Goal: Transaction & Acquisition: Book appointment/travel/reservation

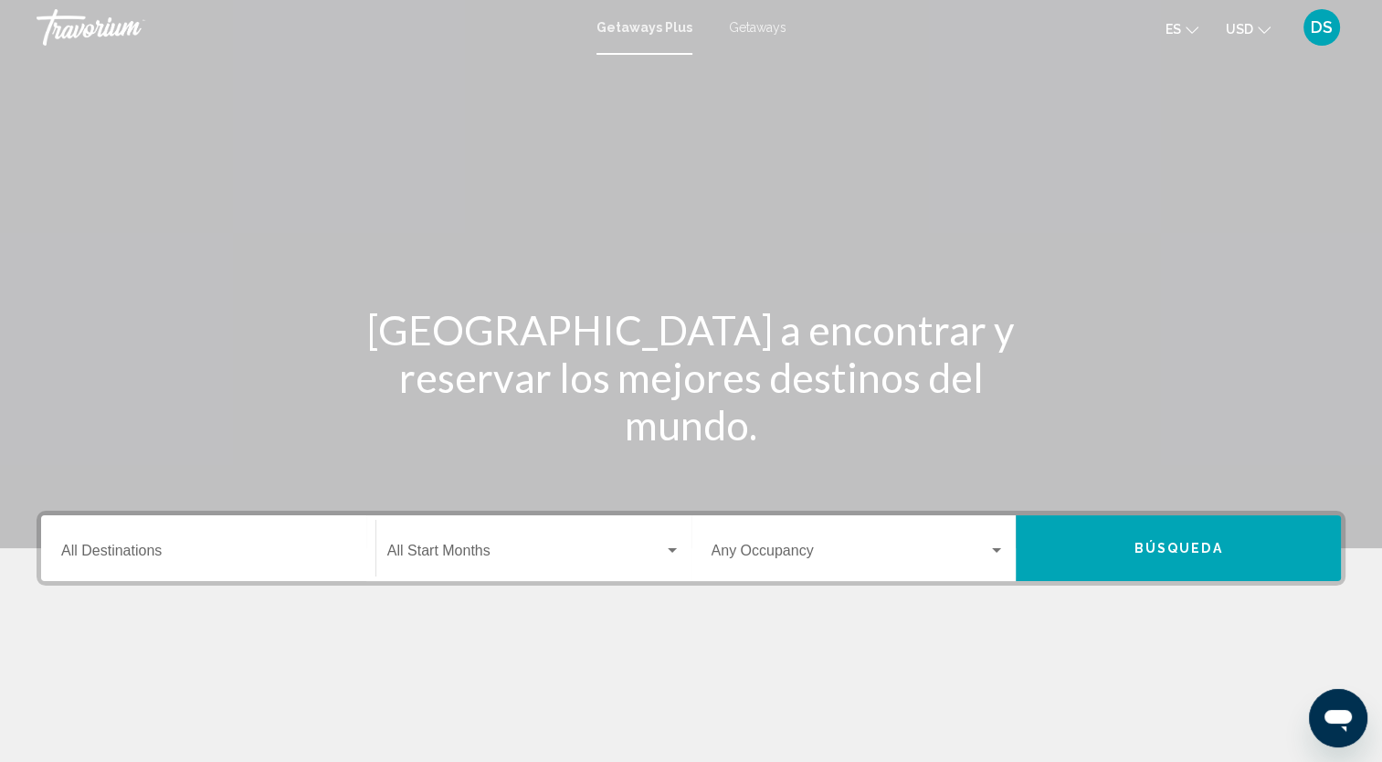
click at [763, 31] on span "Getaways" at bounding box center [758, 27] width 58 height 15
click at [177, 550] on input "Destination All Destinations" at bounding box center [208, 554] width 294 height 16
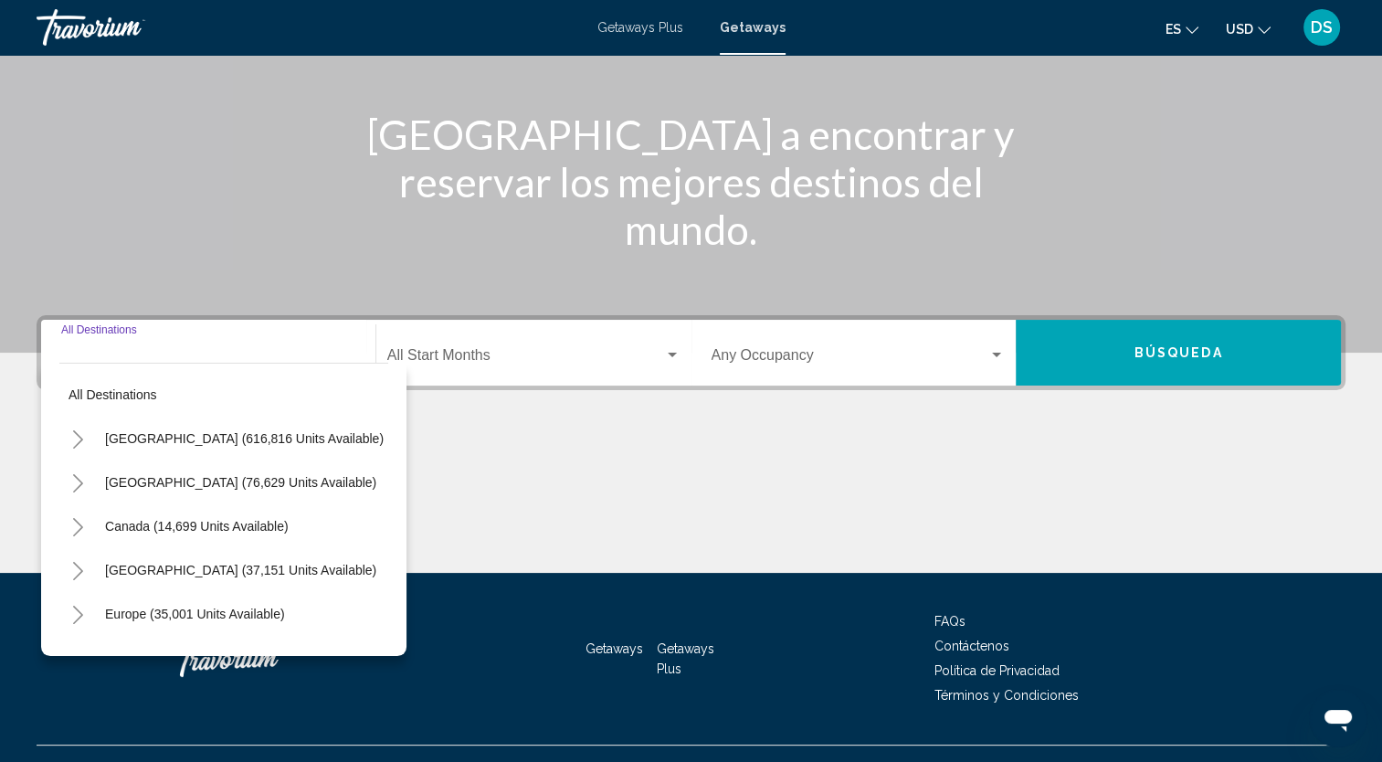
scroll to position [229, 0]
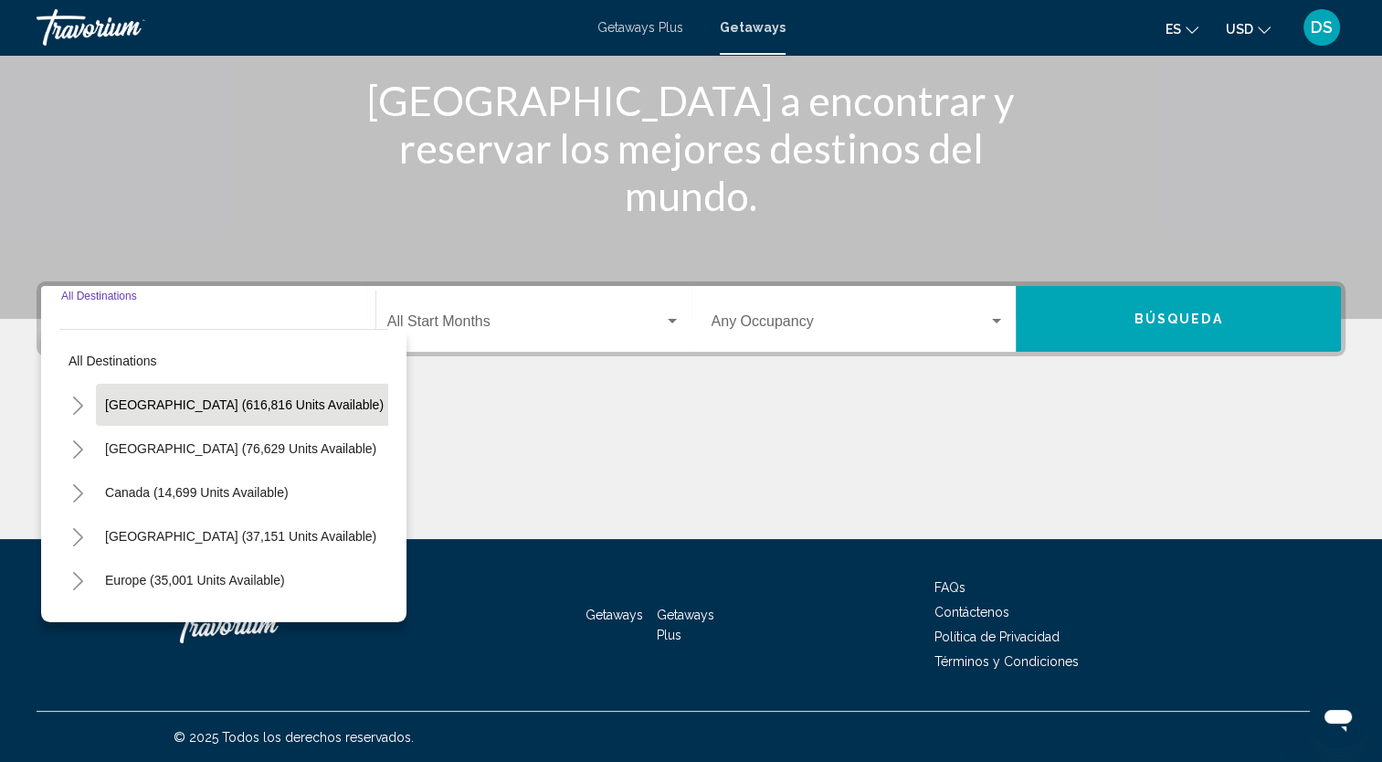
click at [227, 398] on span "[GEOGRAPHIC_DATA] (616,816 units available)" at bounding box center [244, 404] width 279 height 15
type input "**********"
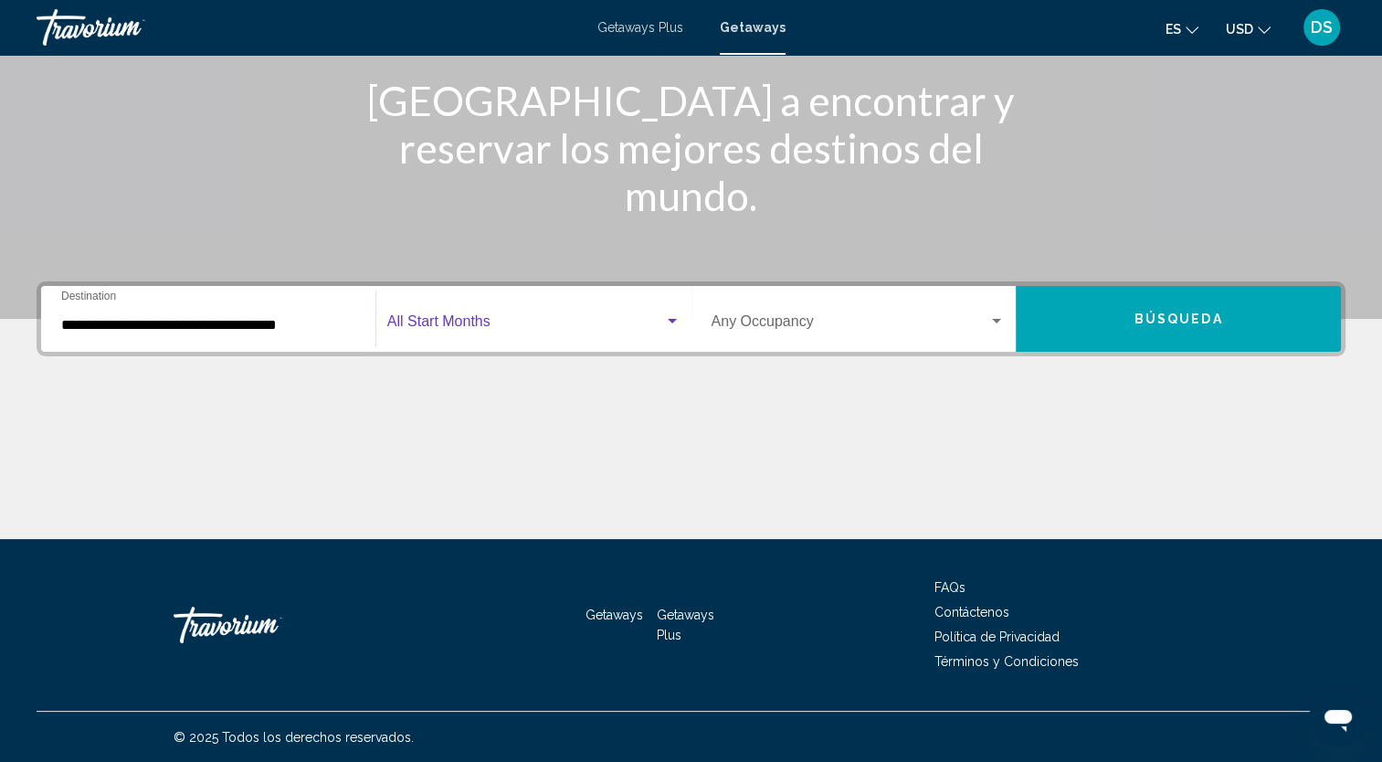
click at [482, 317] on span "Search widget" at bounding box center [525, 325] width 277 height 16
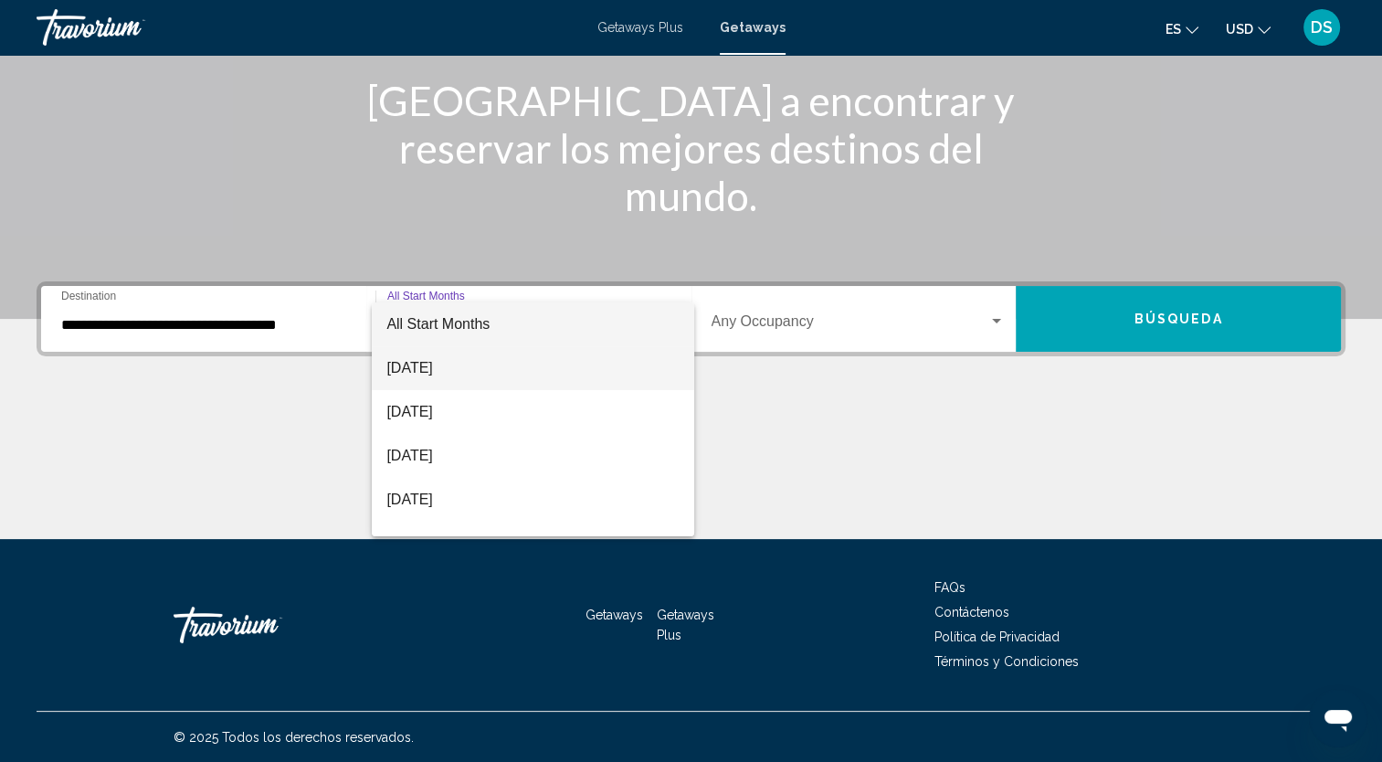
click at [464, 369] on span "[DATE]" at bounding box center [532, 368] width 293 height 44
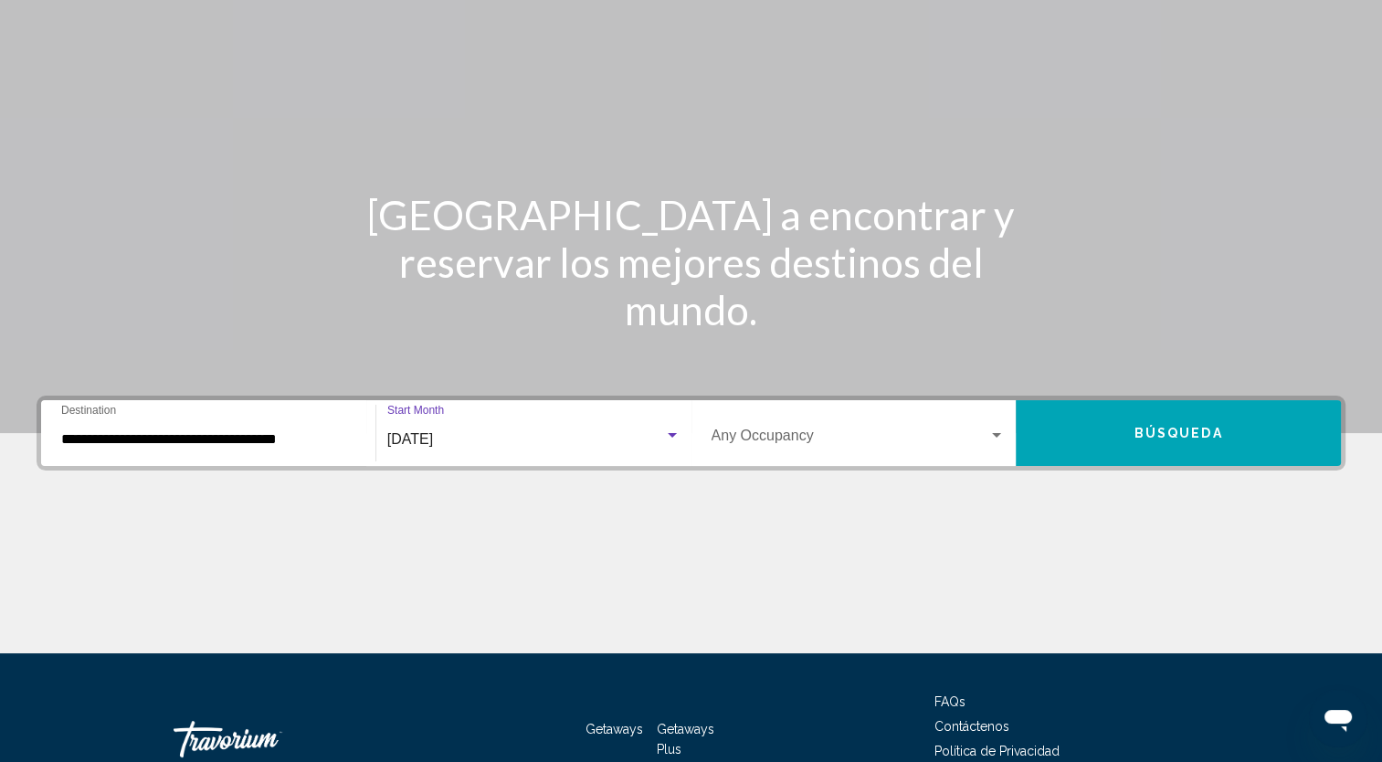
scroll to position [0, 0]
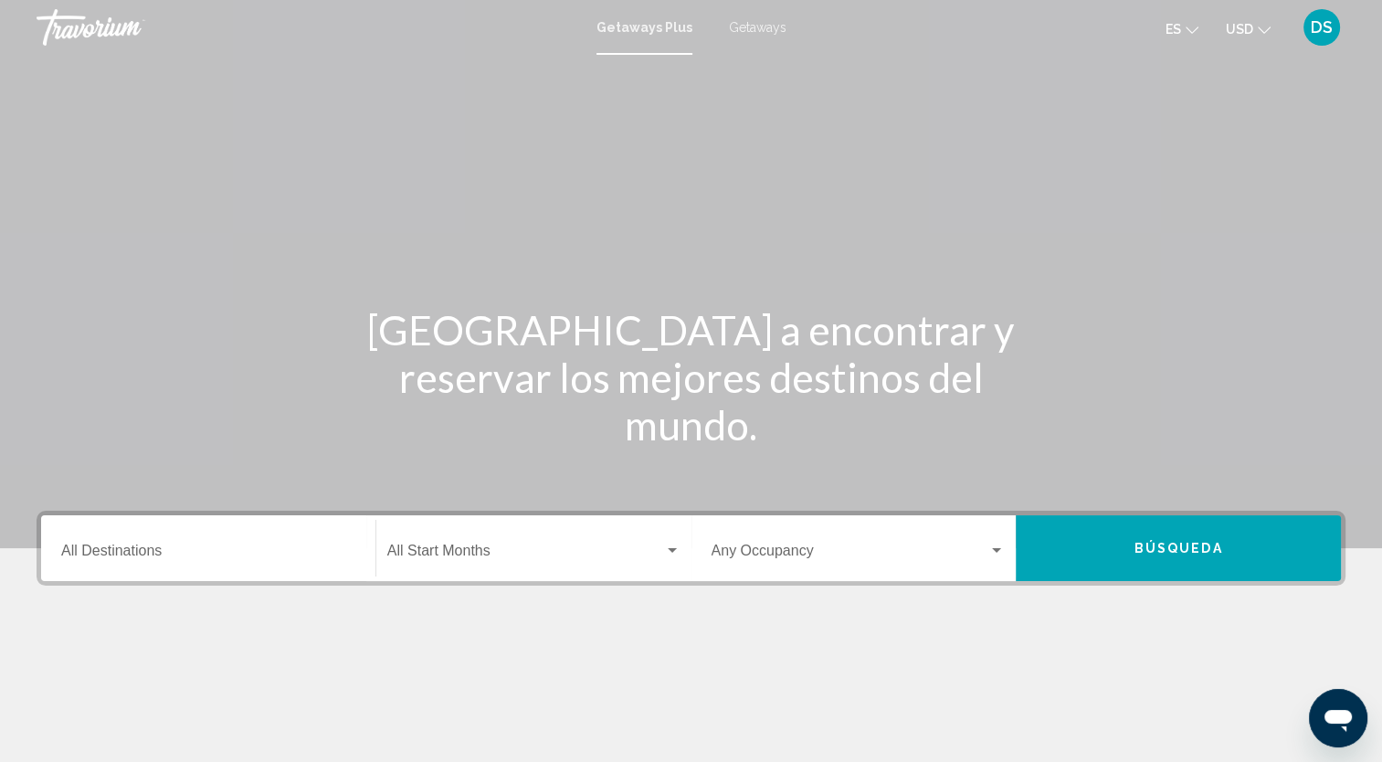
click at [176, 542] on div "Destination All Destinations" at bounding box center [208, 549] width 294 height 58
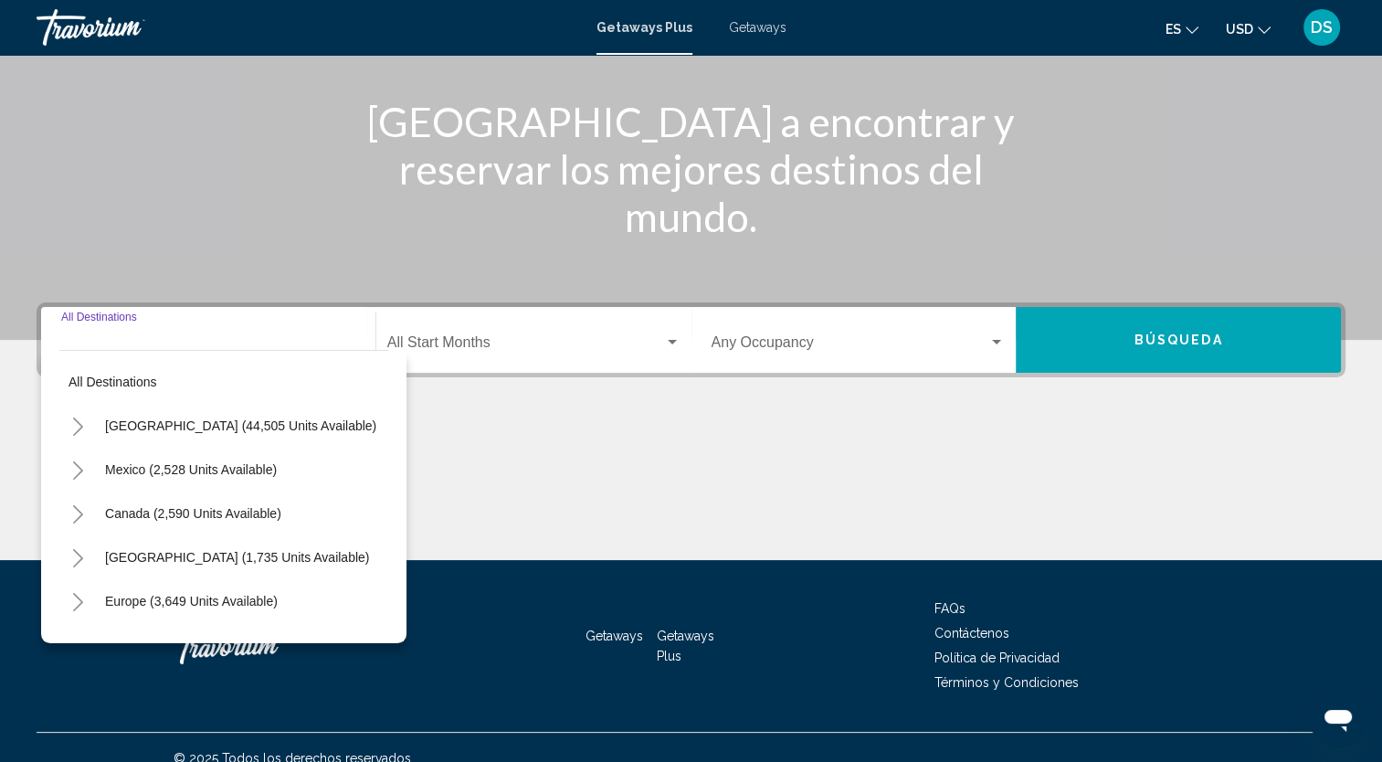
scroll to position [229, 0]
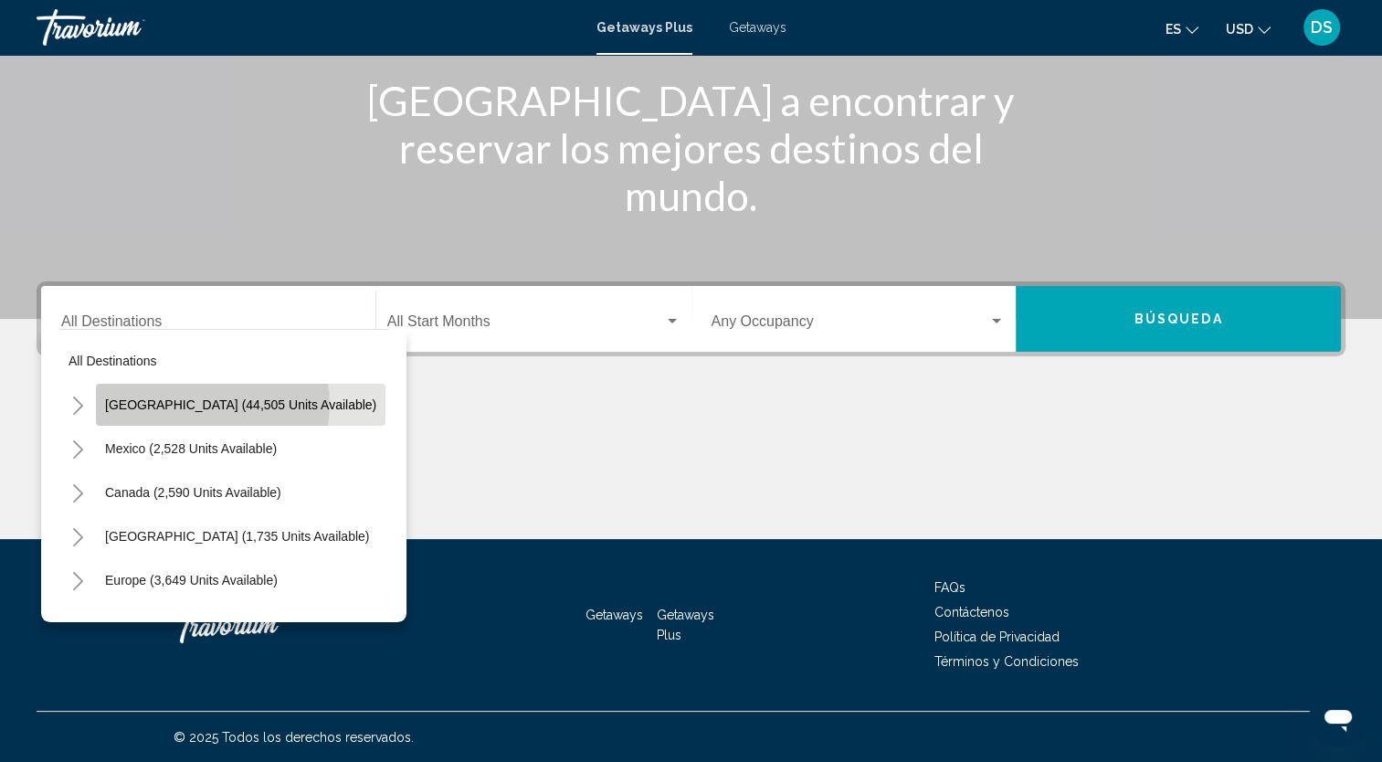
click at [211, 404] on span "[GEOGRAPHIC_DATA] (44,505 units available)" at bounding box center [240, 404] width 271 height 15
type input "**********"
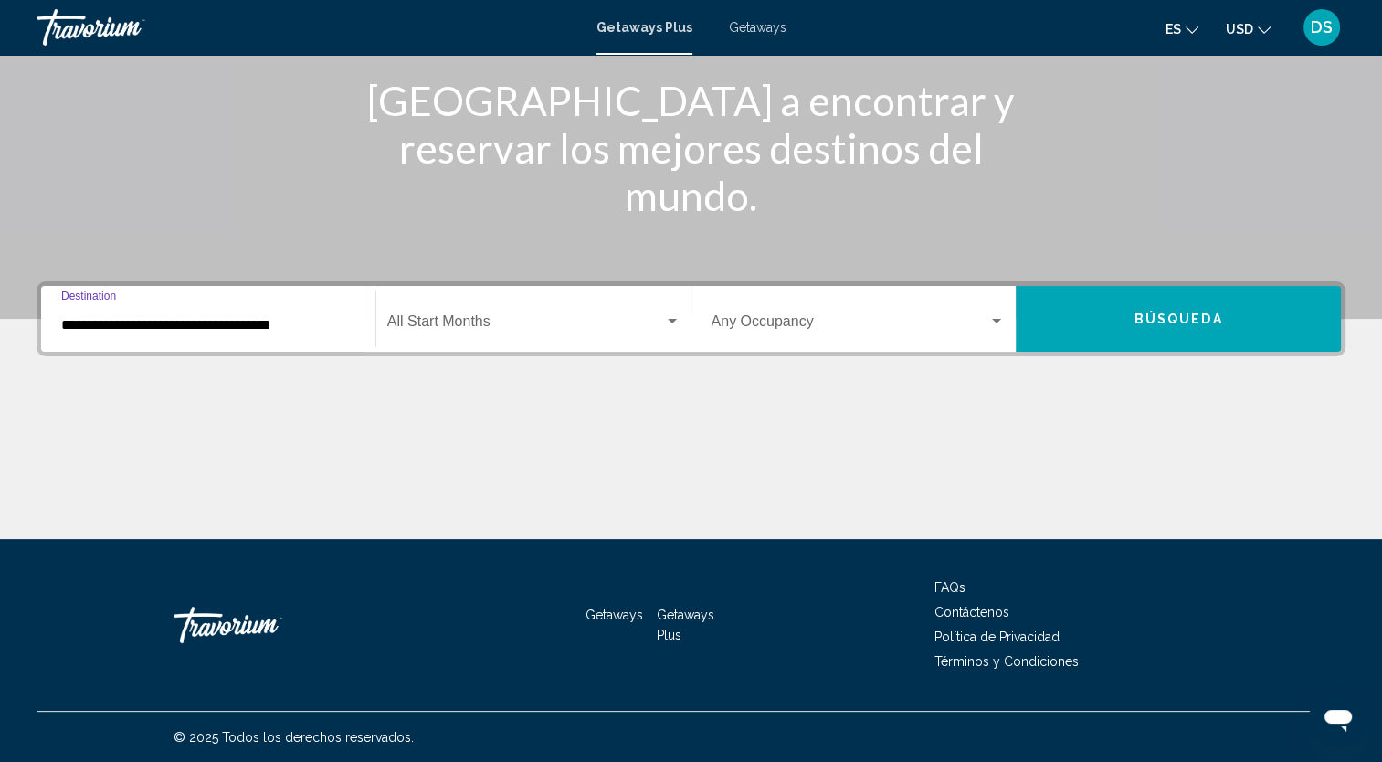
click at [670, 320] on div "Search widget" at bounding box center [672, 321] width 9 height 5
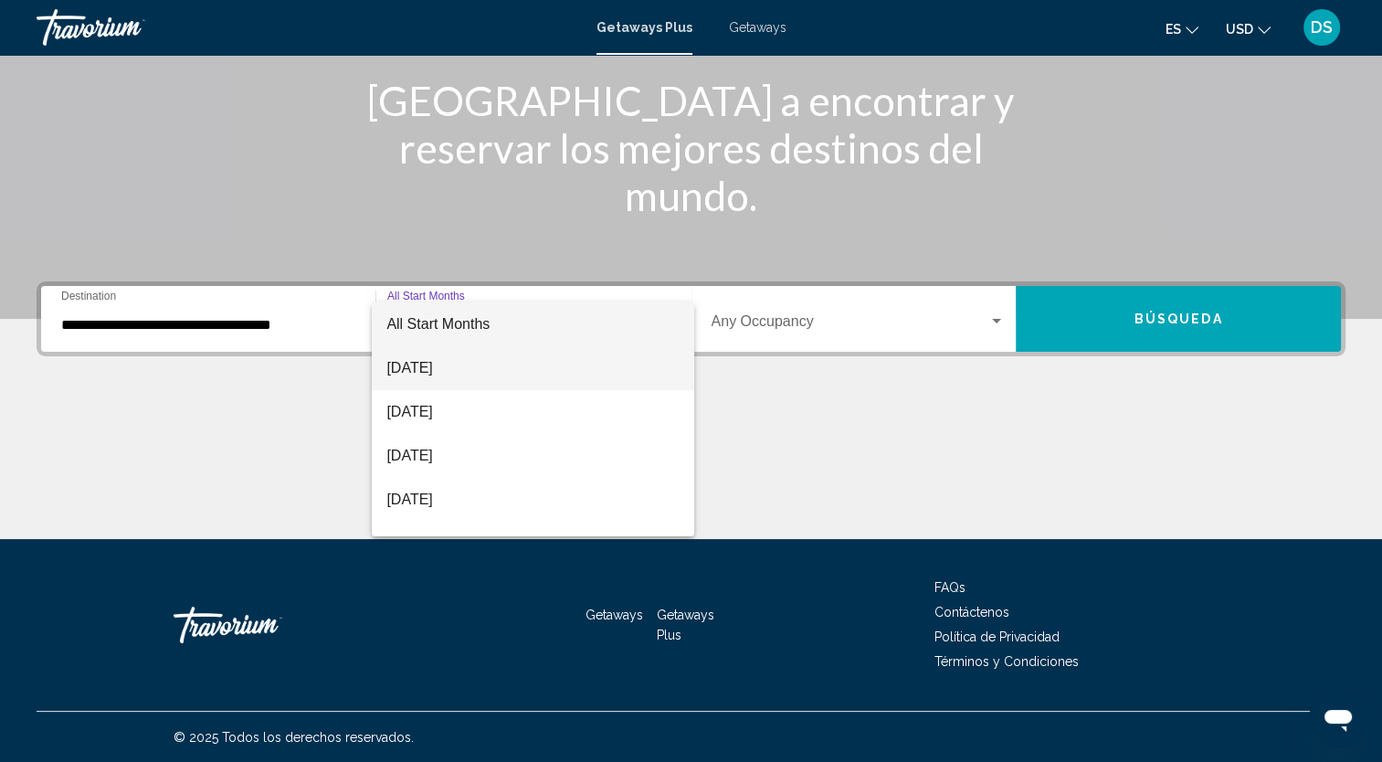
click at [468, 361] on span "[DATE]" at bounding box center [532, 368] width 293 height 44
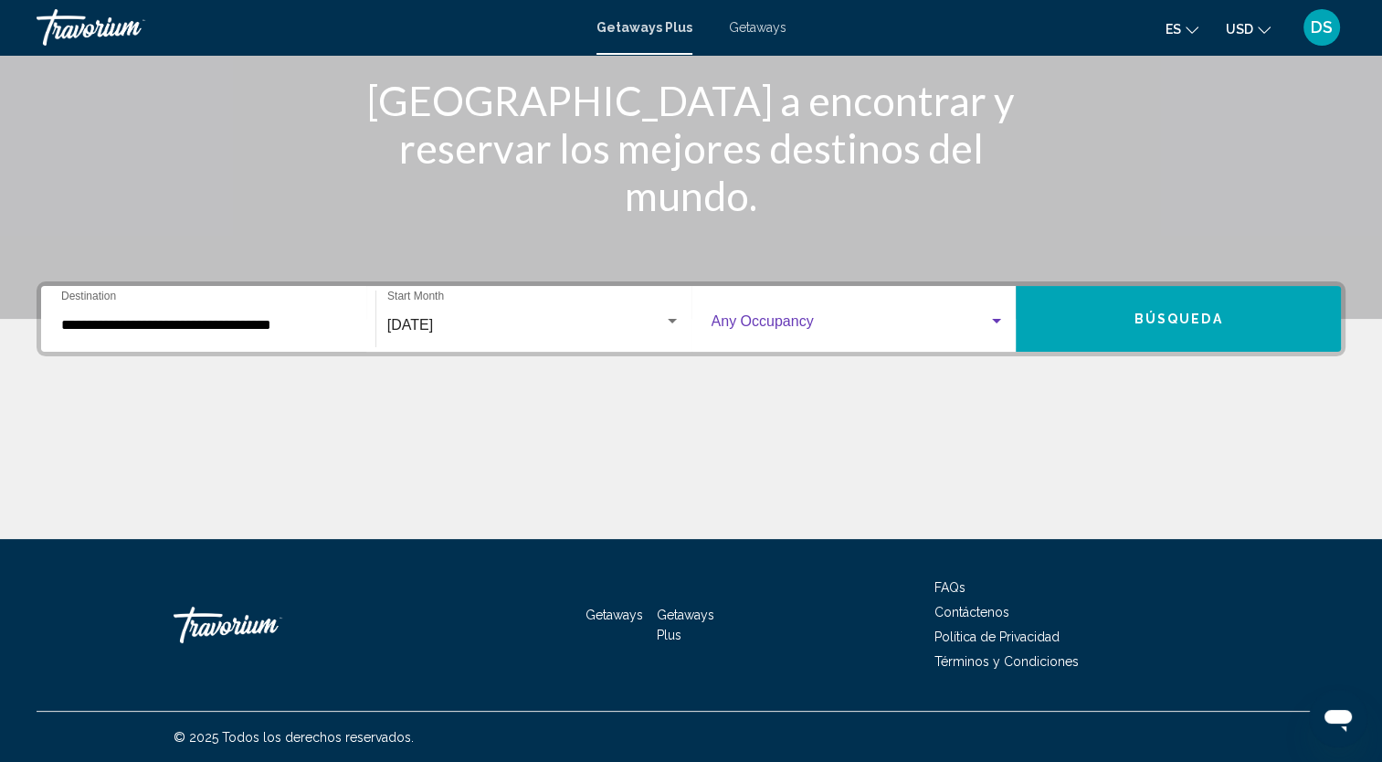
click at [991, 316] on div "Search widget" at bounding box center [997, 321] width 16 height 15
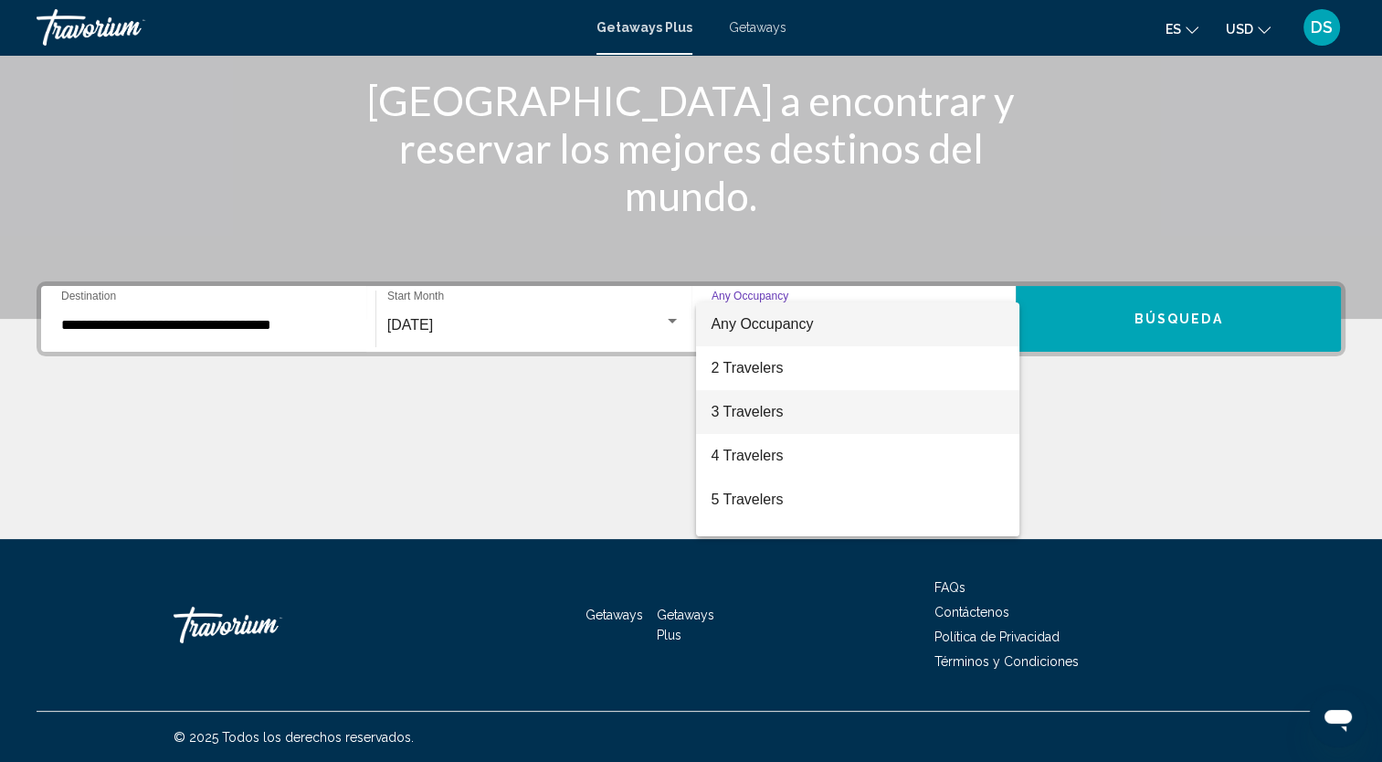
click at [788, 414] on span "3 Travelers" at bounding box center [858, 412] width 294 height 44
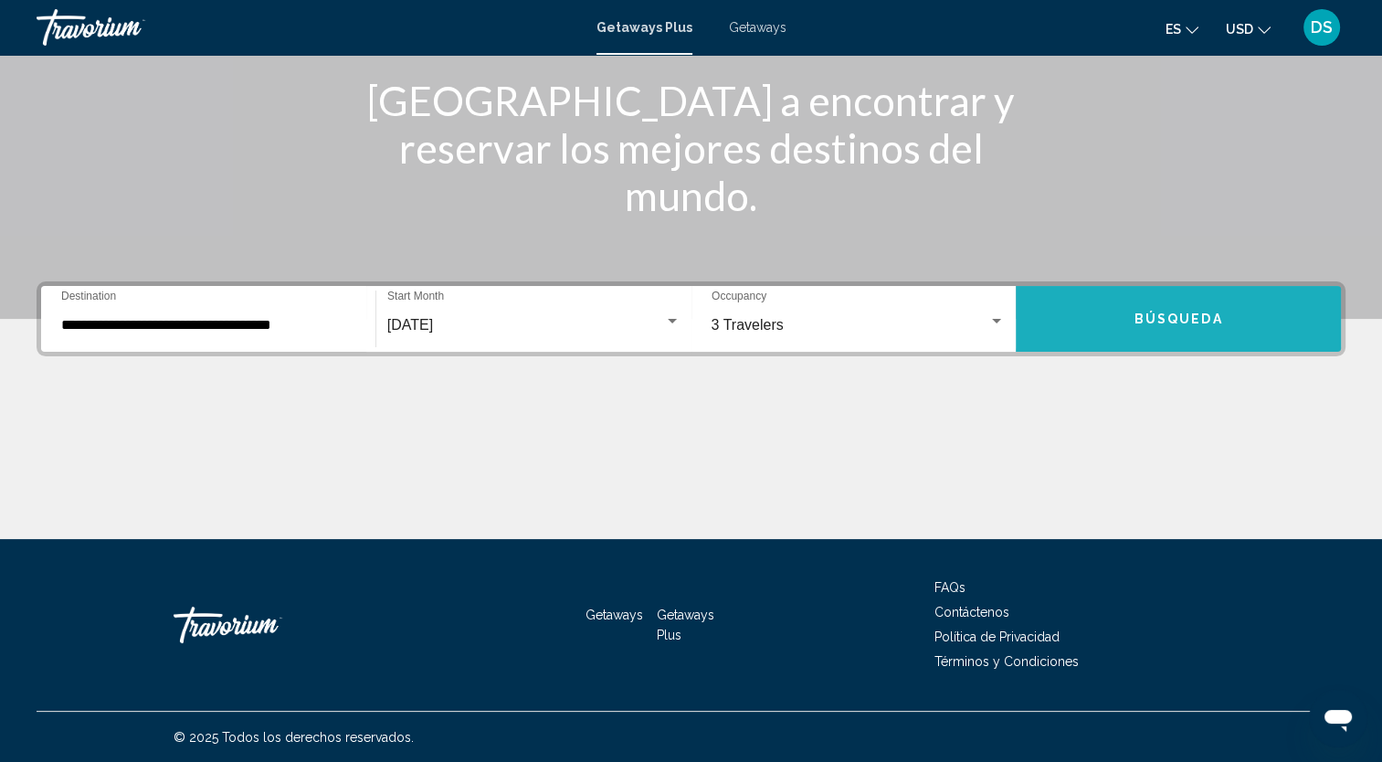
click at [1210, 315] on span "Búsqueda" at bounding box center [1179, 319] width 89 height 15
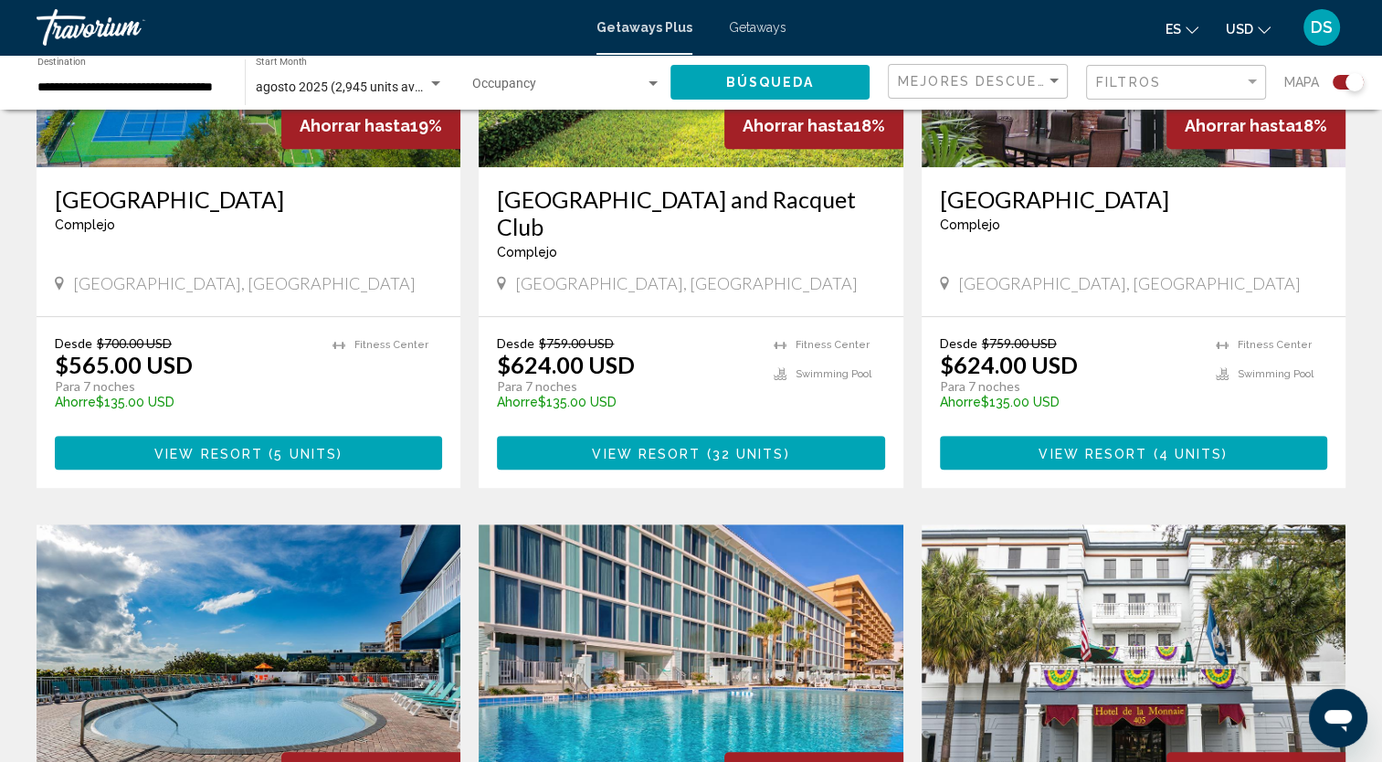
scroll to position [640, 0]
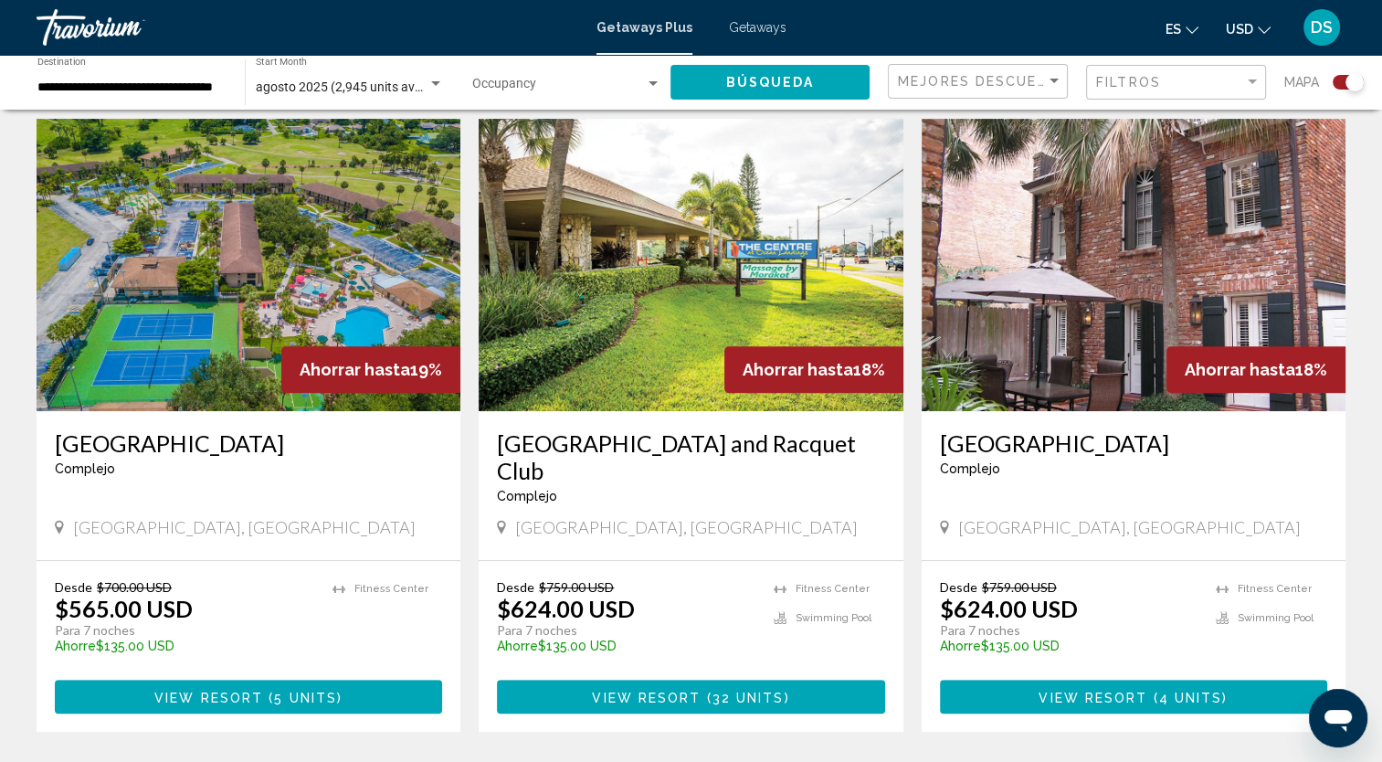
click at [746, 31] on span "Getaways" at bounding box center [758, 27] width 58 height 15
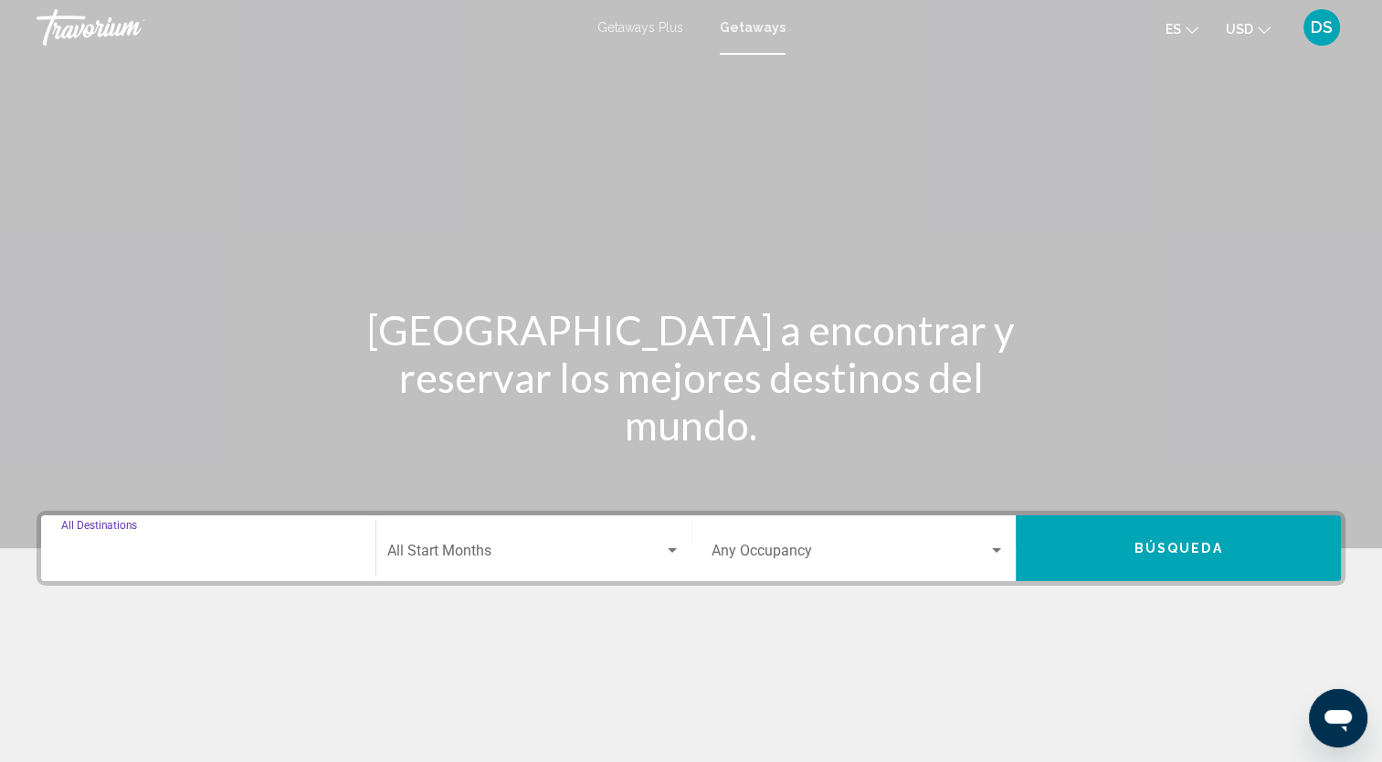
click at [170, 555] on input "Destination All Destinations" at bounding box center [208, 554] width 294 height 16
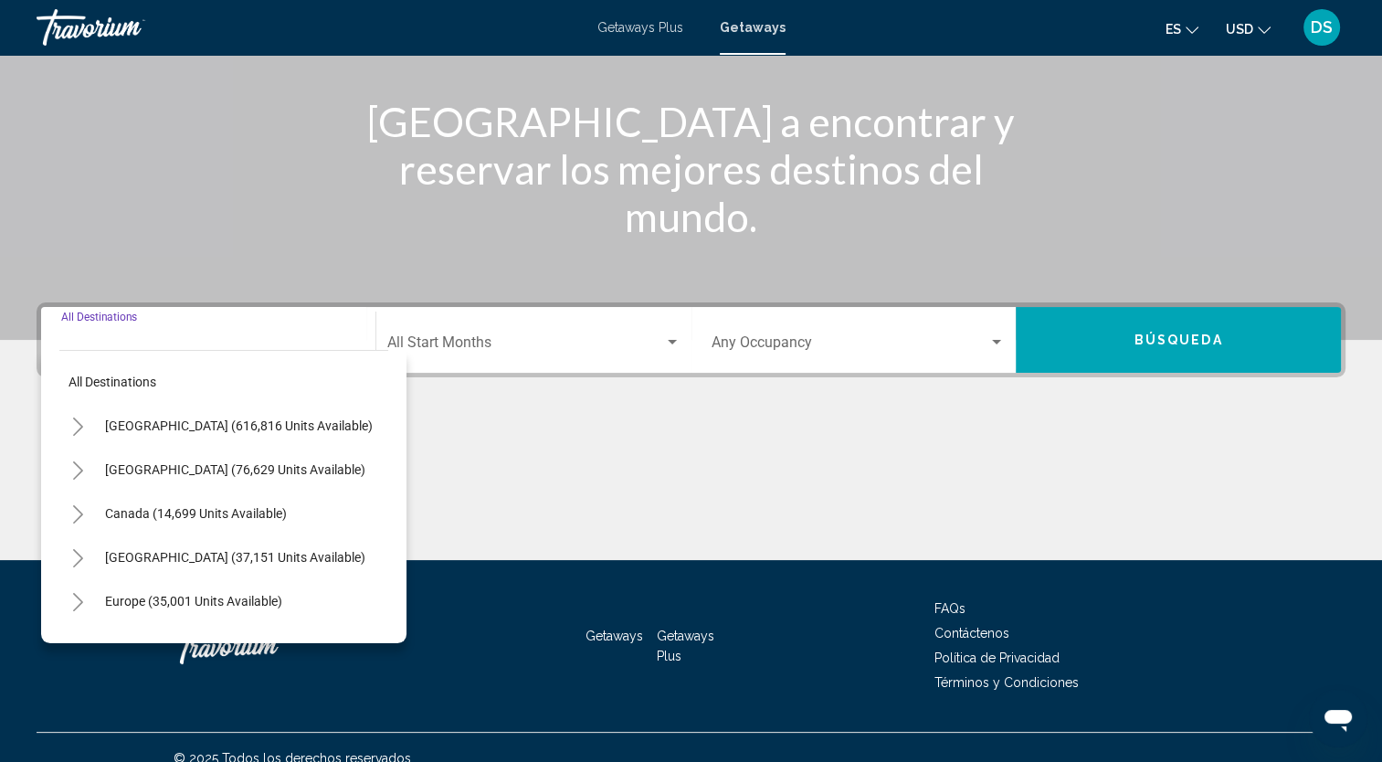
scroll to position [229, 0]
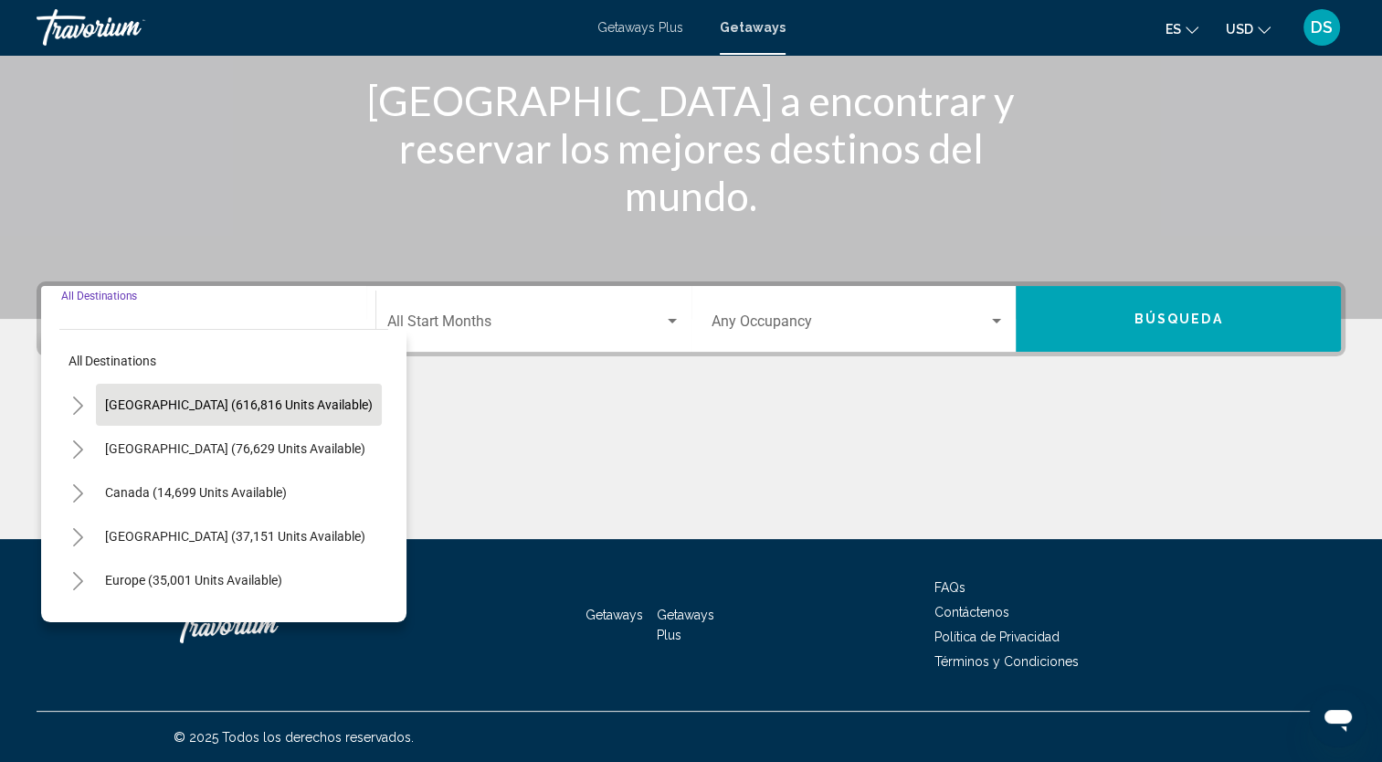
click at [284, 411] on span "[GEOGRAPHIC_DATA] (616,816 units available)" at bounding box center [239, 404] width 268 height 15
type input "**********"
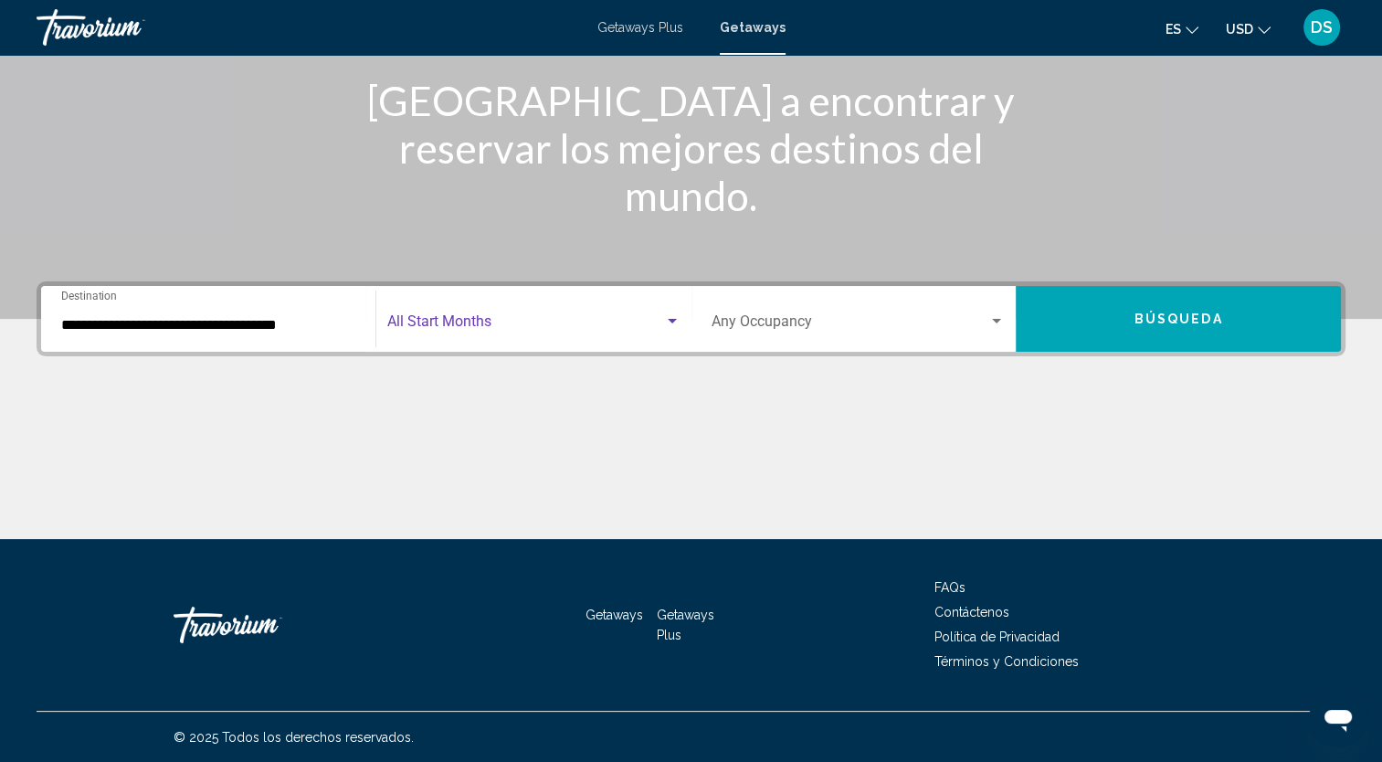
click at [675, 323] on div "Search widget" at bounding box center [672, 321] width 16 height 15
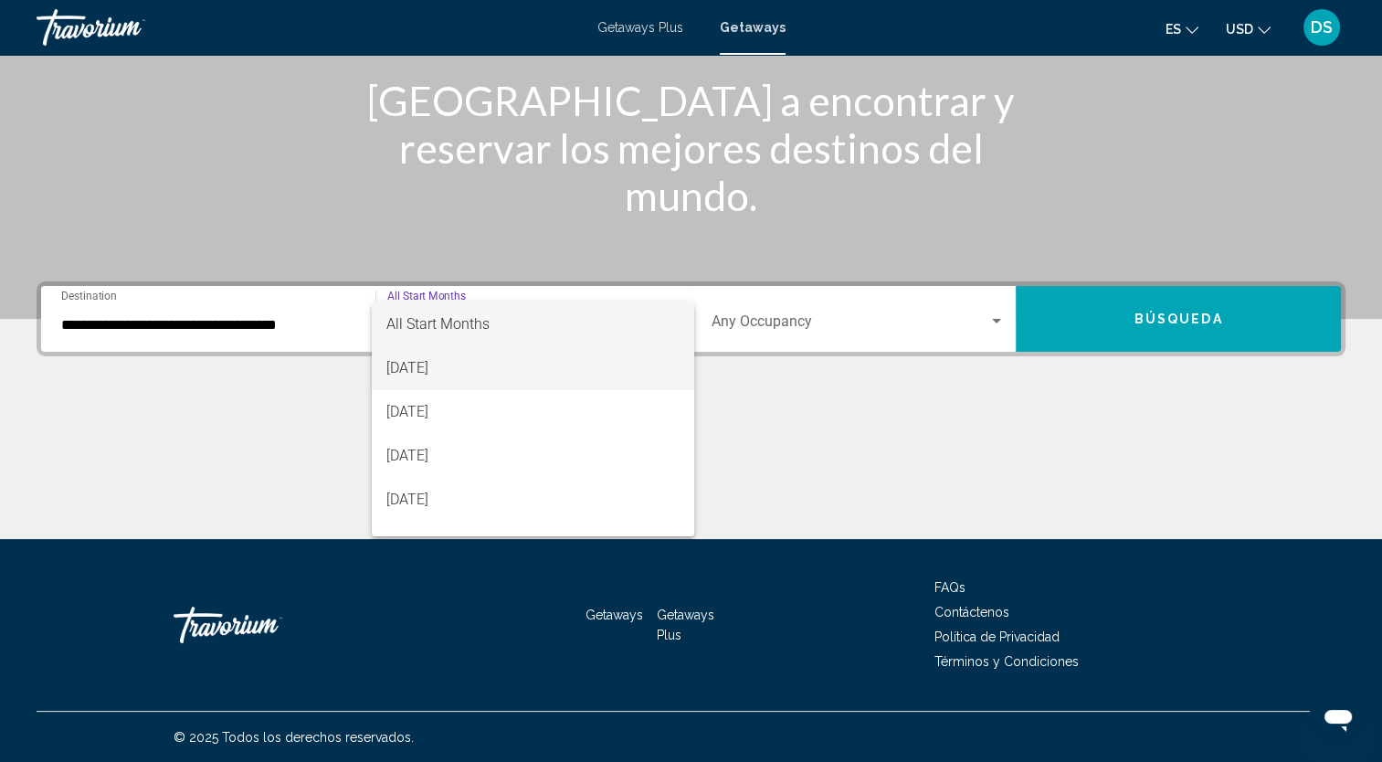
click at [470, 375] on span "[DATE]" at bounding box center [532, 368] width 293 height 44
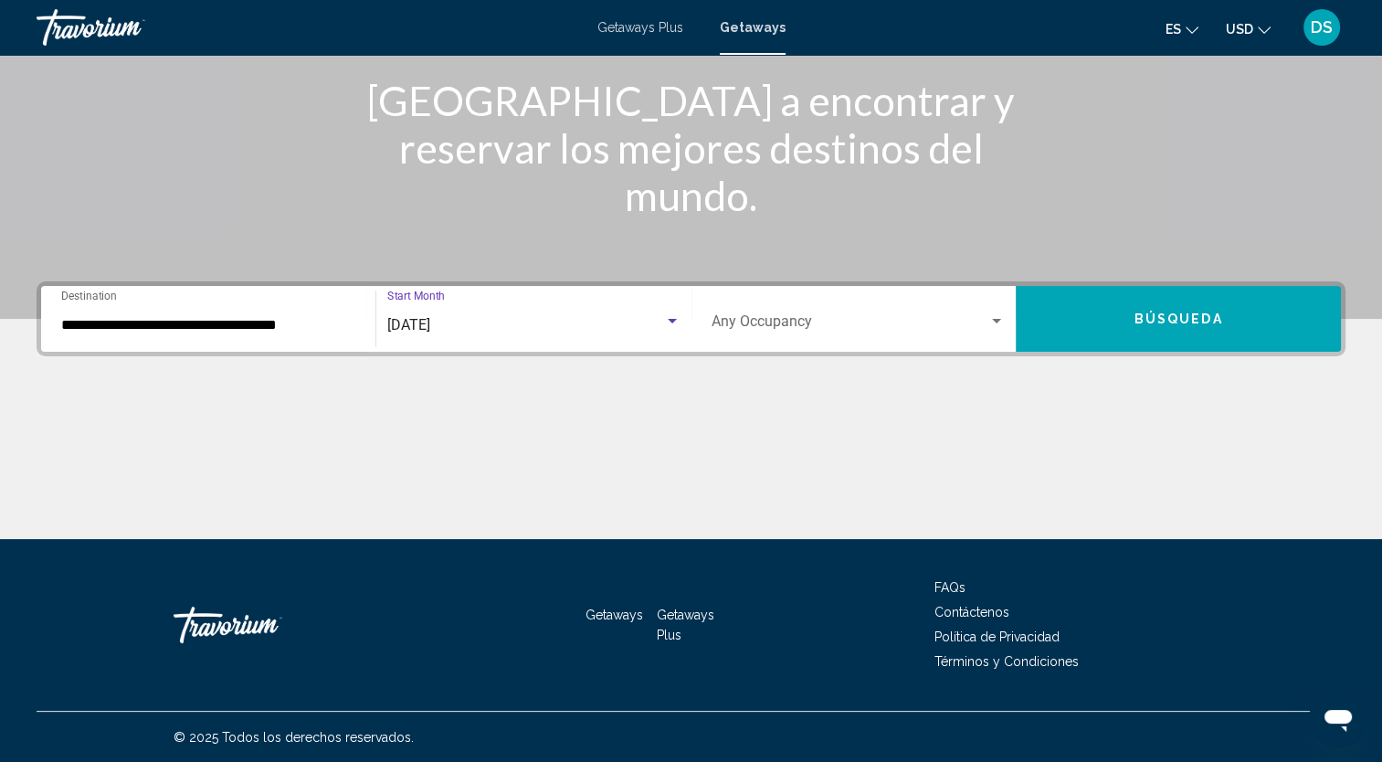
click at [1212, 316] on span "Búsqueda" at bounding box center [1179, 319] width 89 height 15
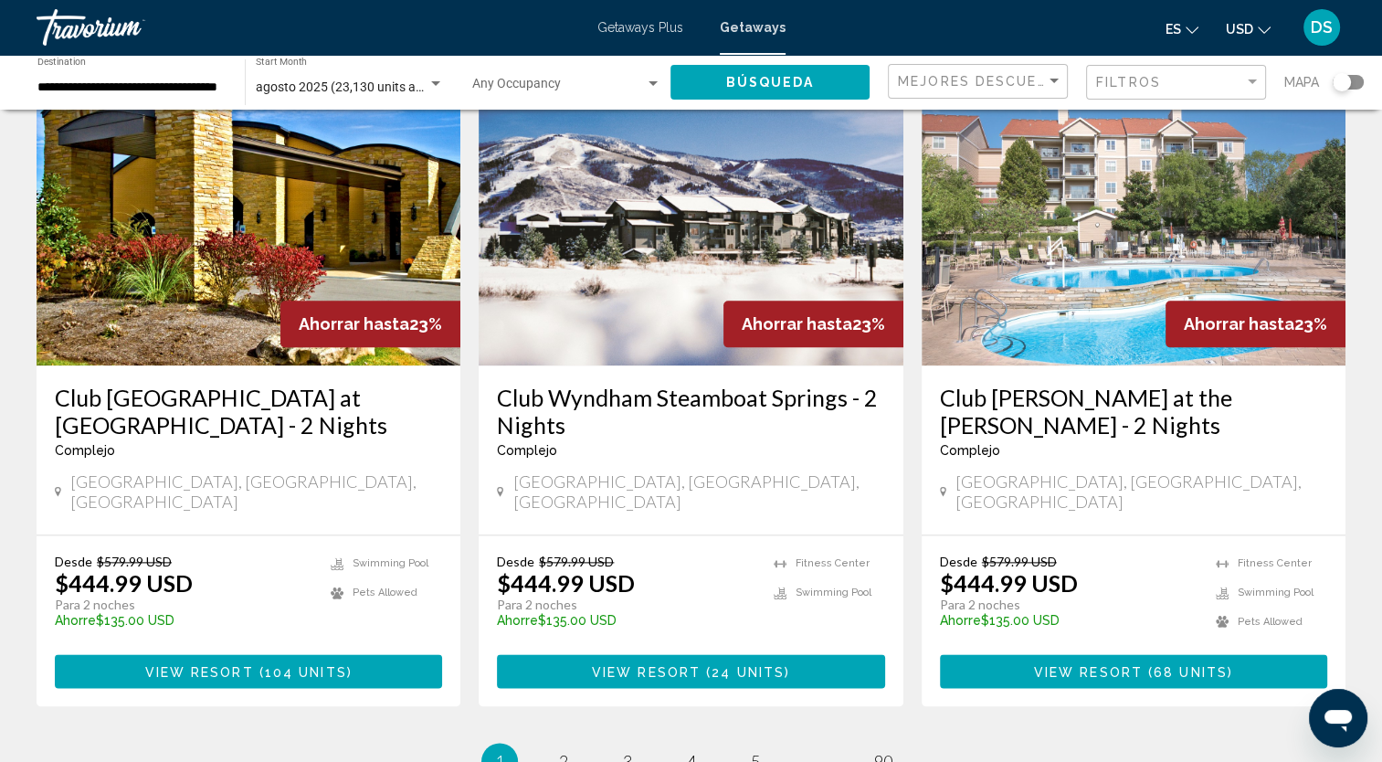
scroll to position [2193, 0]
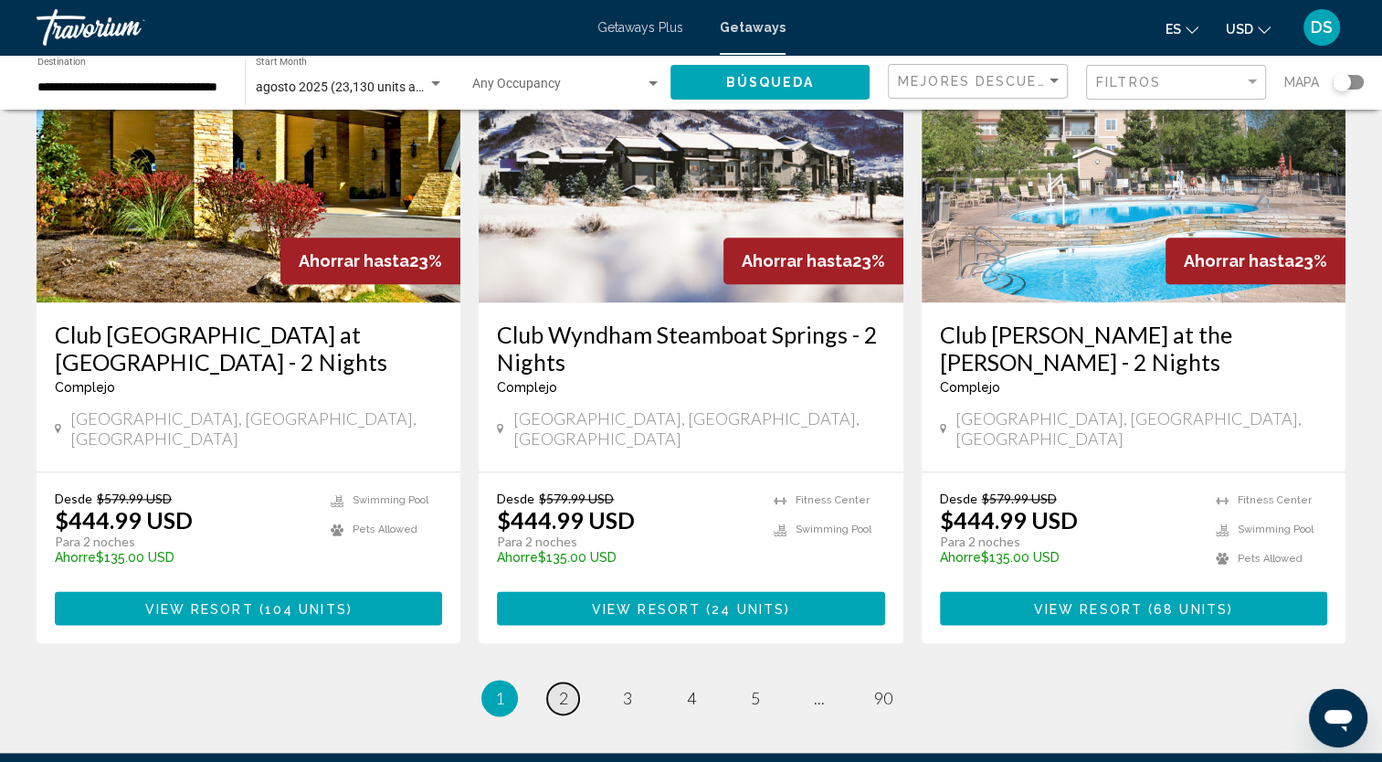
click at [564, 688] on span "2" at bounding box center [563, 698] width 9 height 20
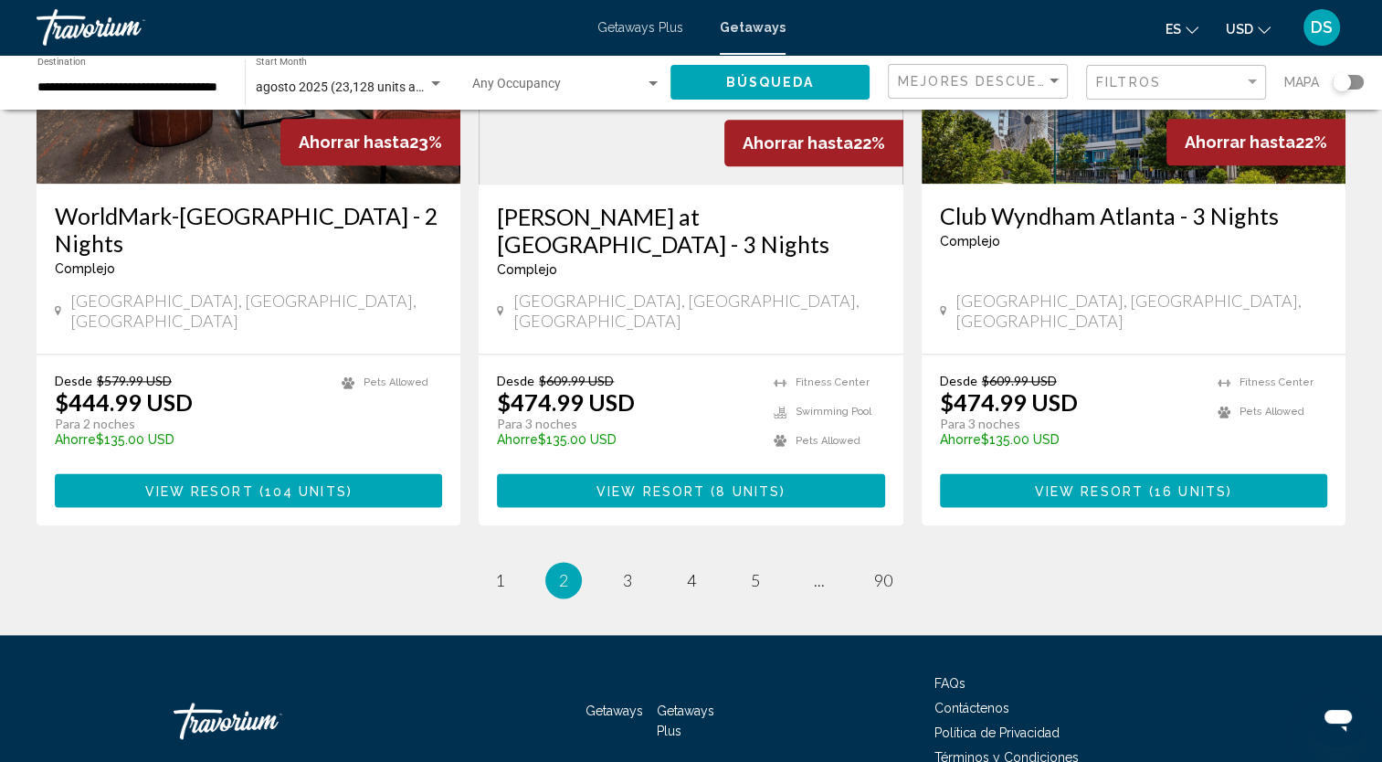
scroll to position [2323, 0]
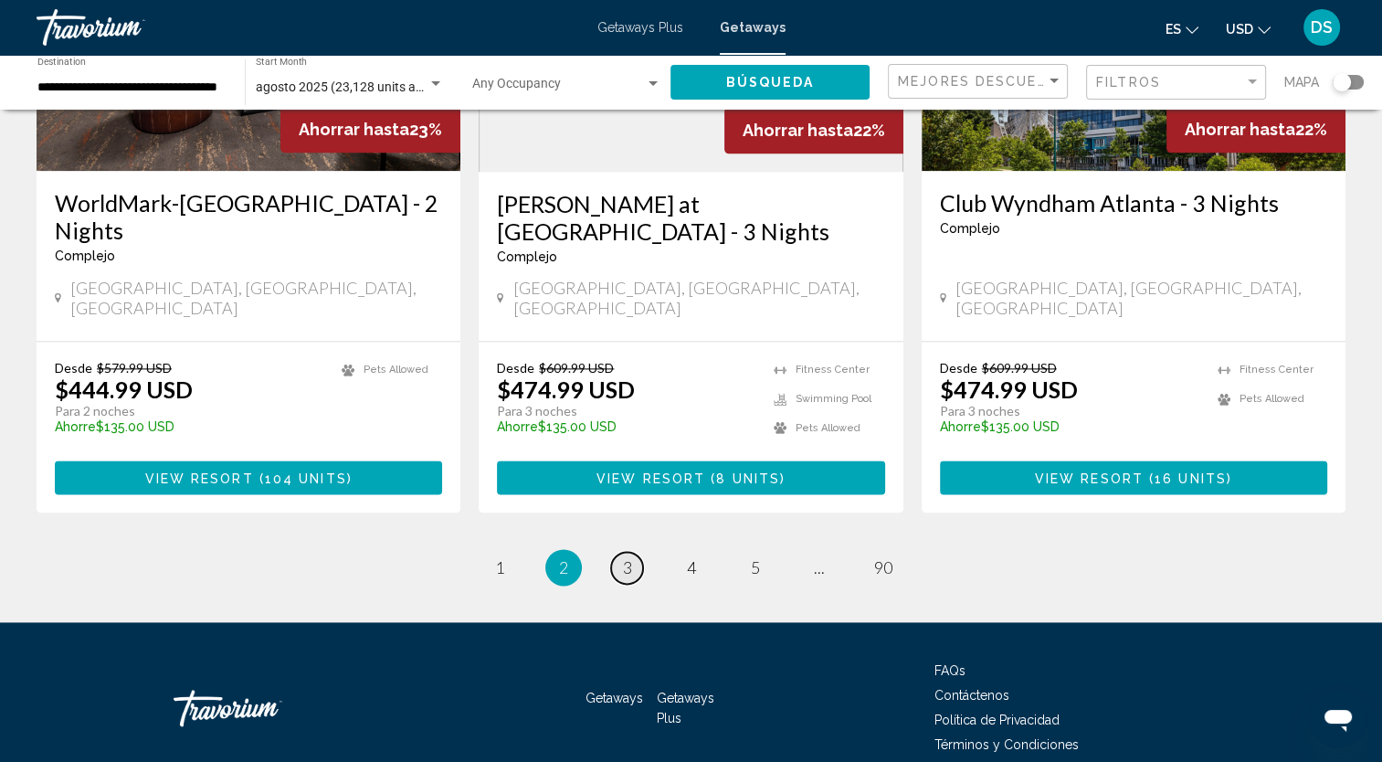
click at [625, 557] on span "3" at bounding box center [627, 567] width 9 height 20
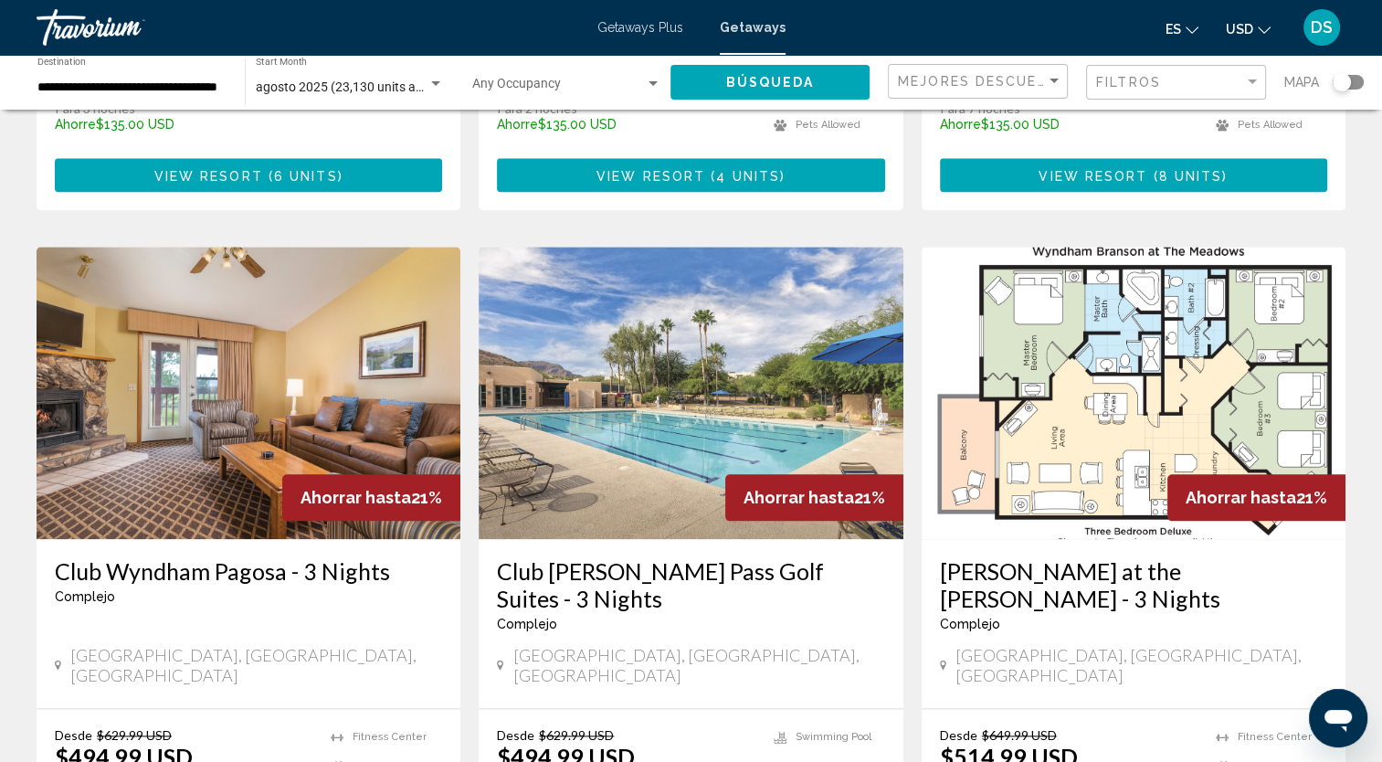
scroll to position [2284, 0]
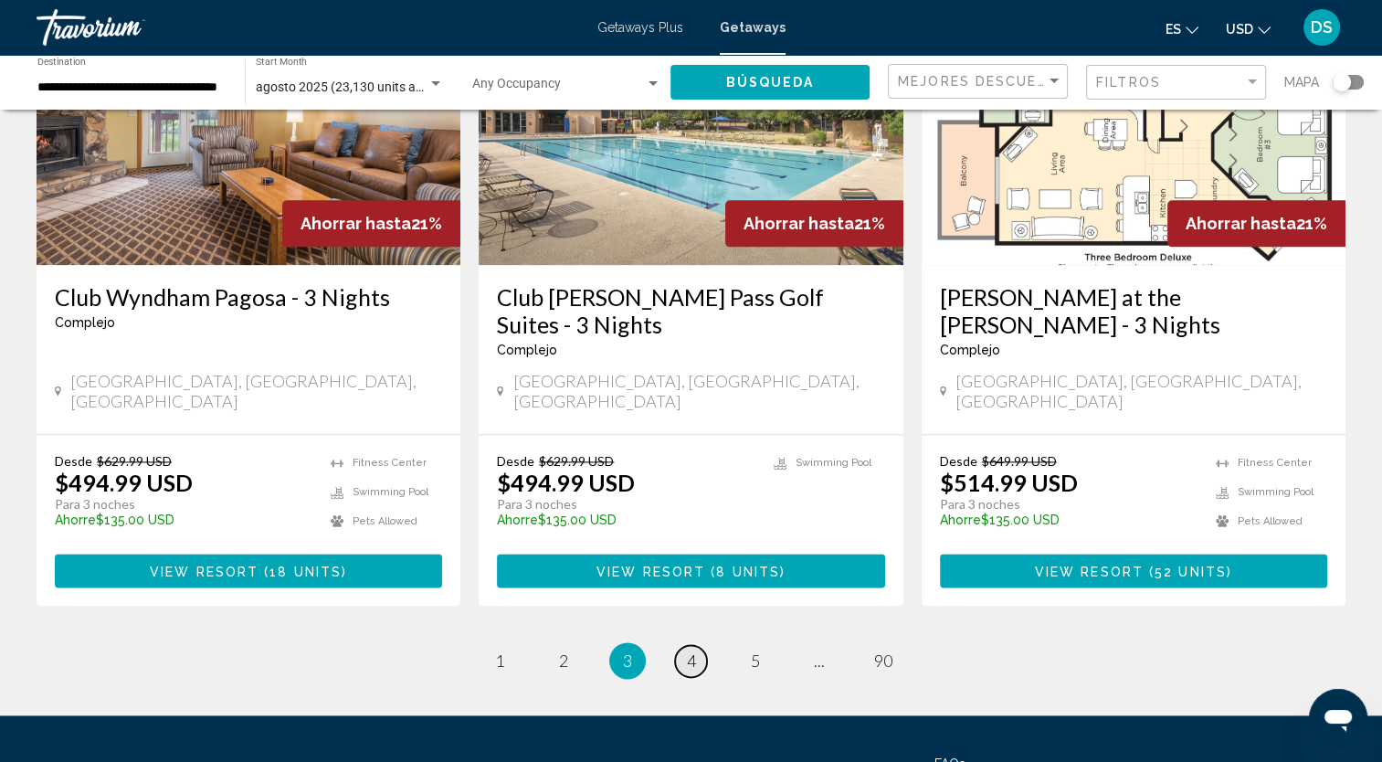
click at [694, 650] on span "4" at bounding box center [691, 660] width 9 height 20
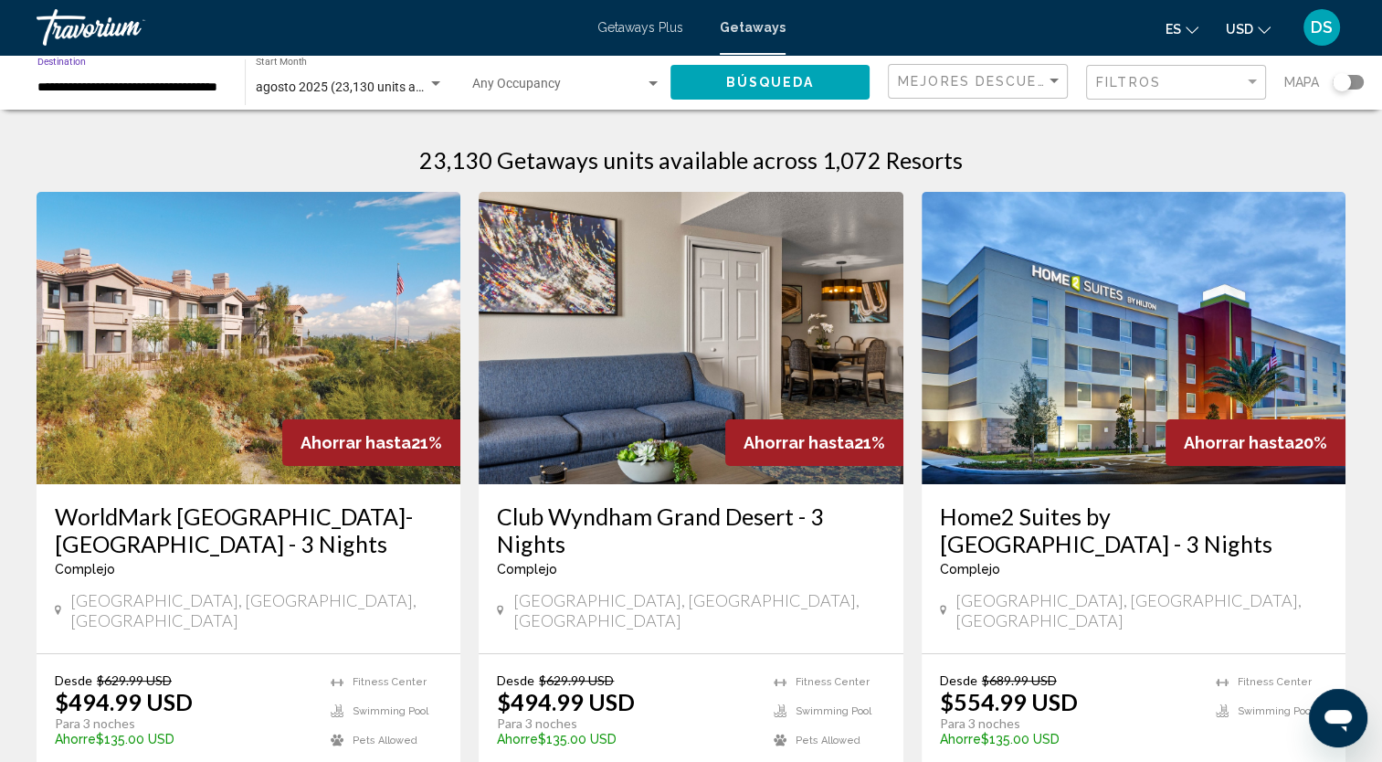
click at [208, 87] on input "**********" at bounding box center [131, 87] width 189 height 15
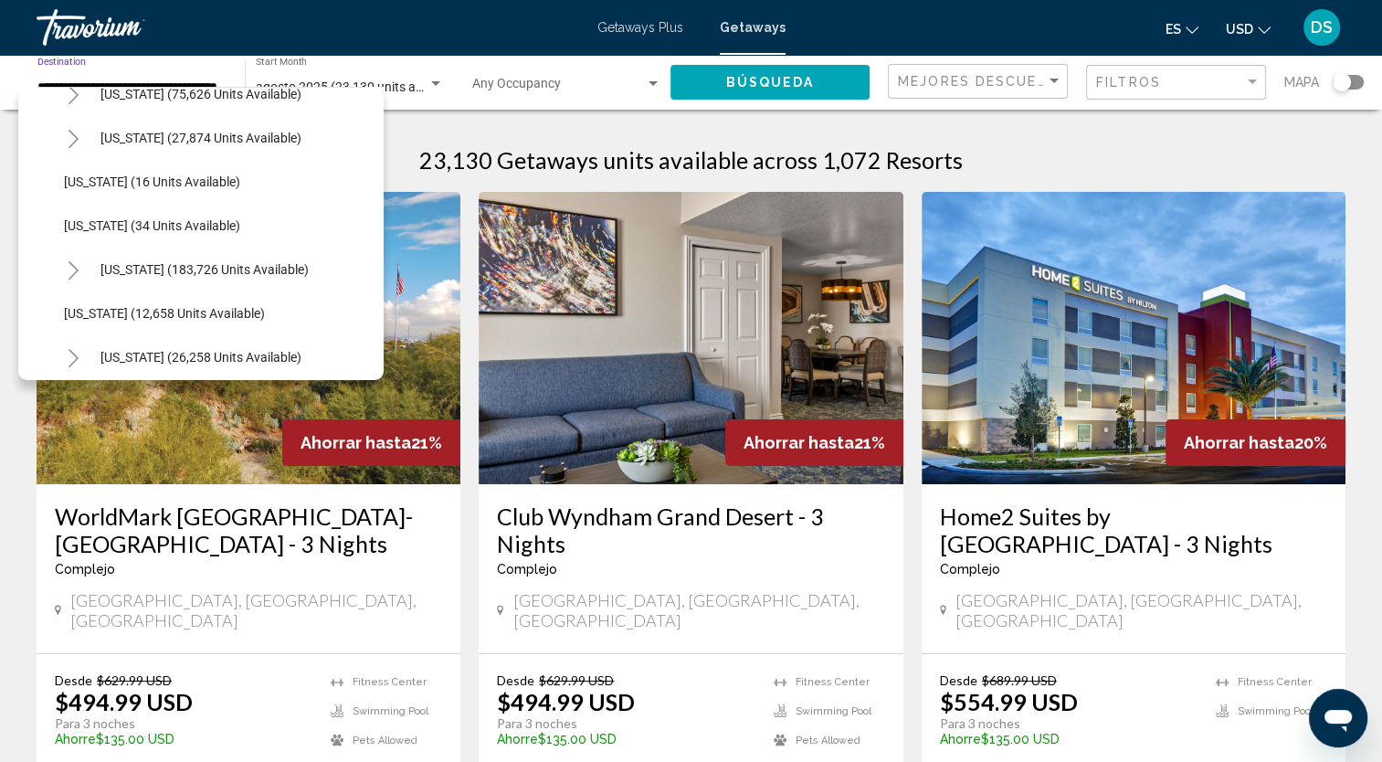
scroll to position [274, 0]
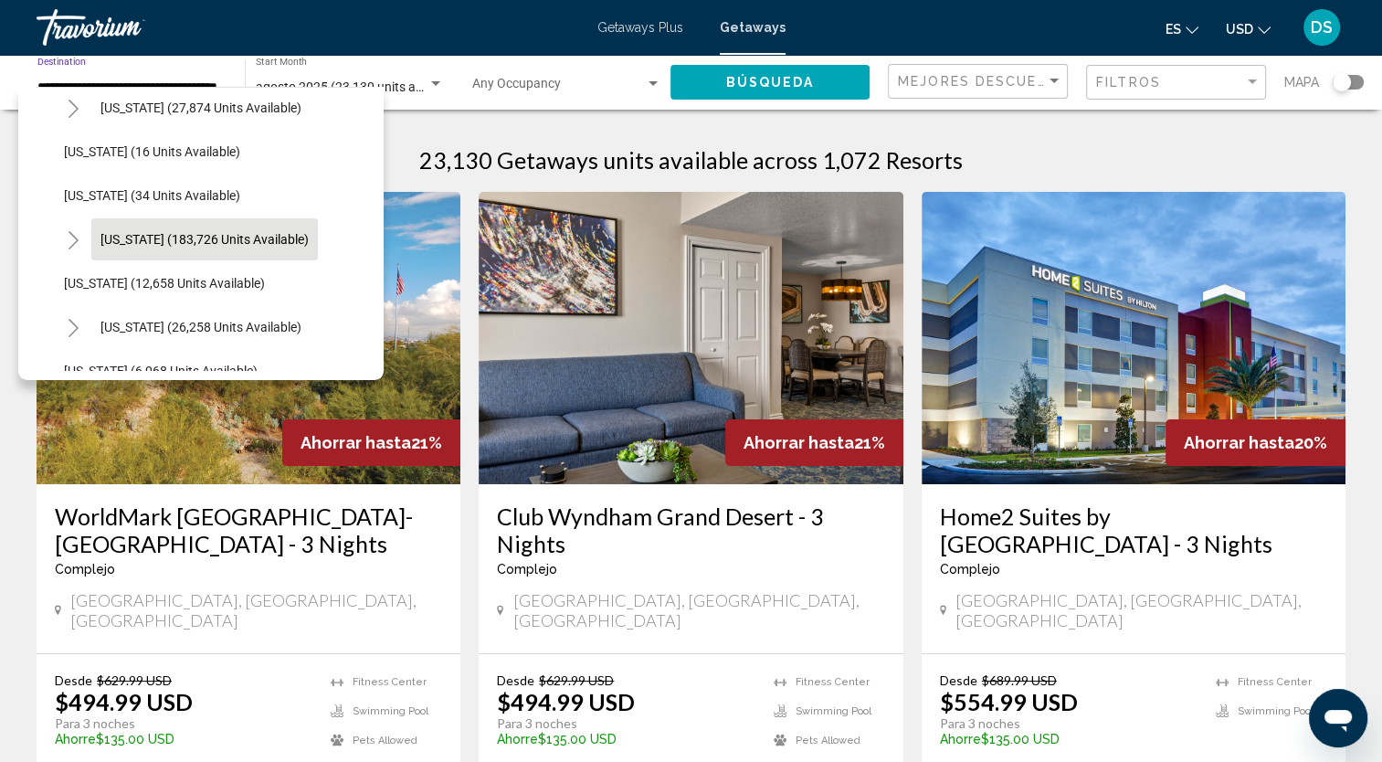
click at [253, 242] on span "[US_STATE] (183,726 units available)" at bounding box center [204, 239] width 208 height 15
type input "**********"
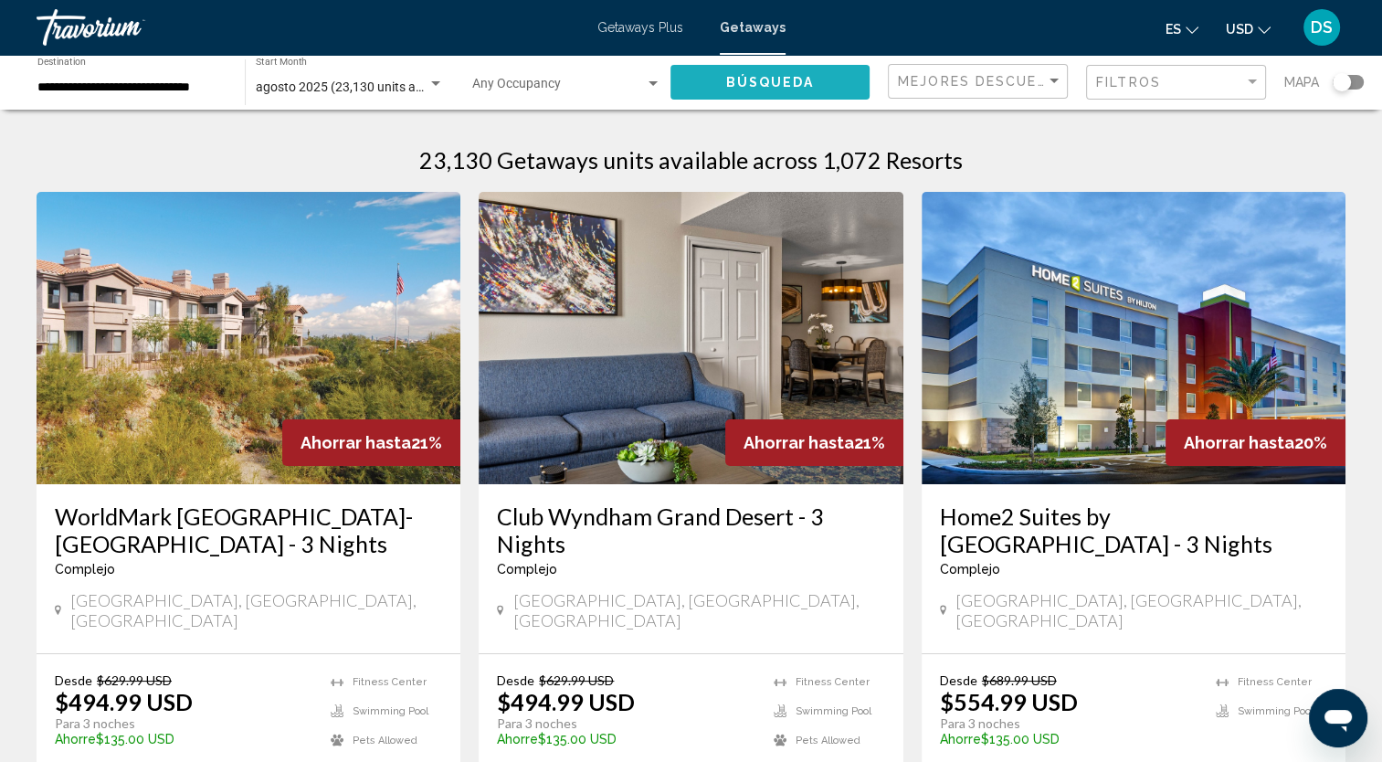
click at [809, 79] on span "Búsqueda" at bounding box center [770, 83] width 89 height 15
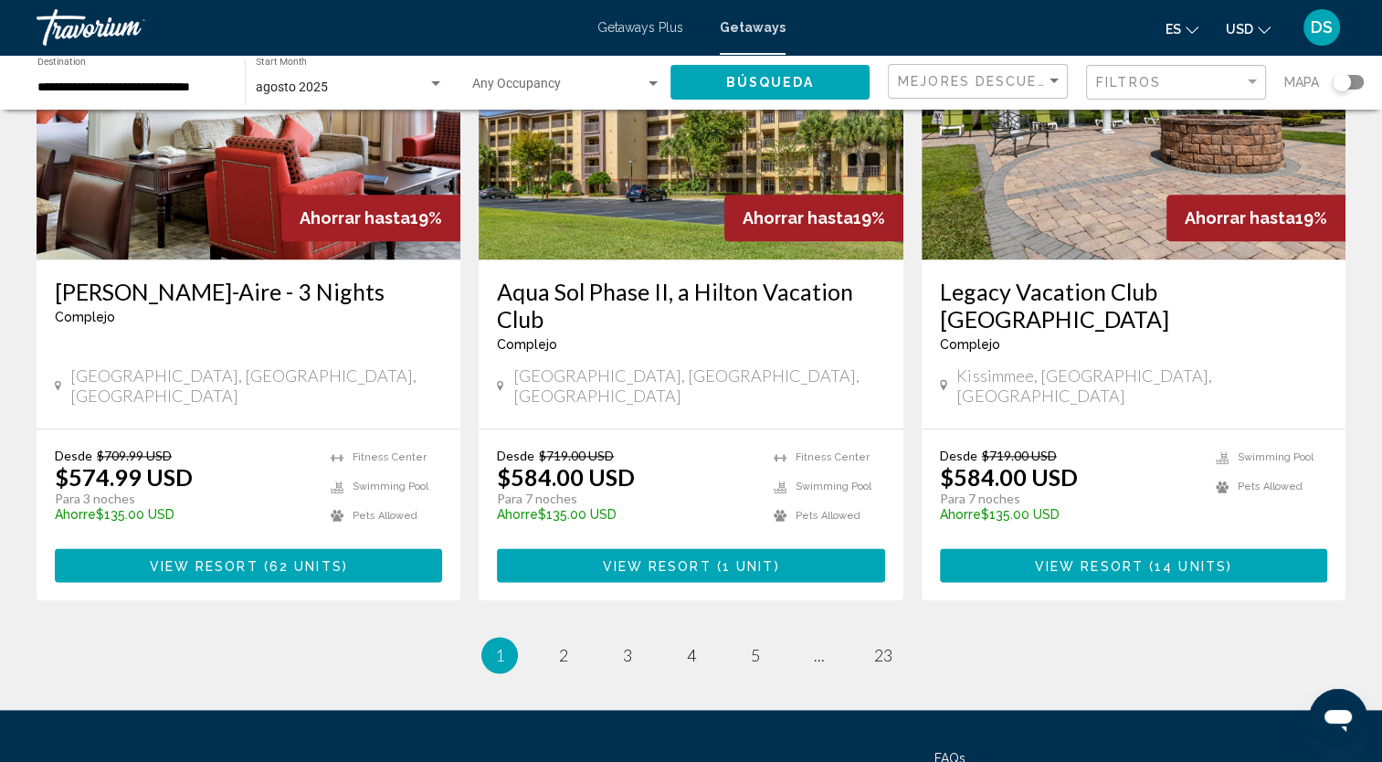
scroll to position [2350, 0]
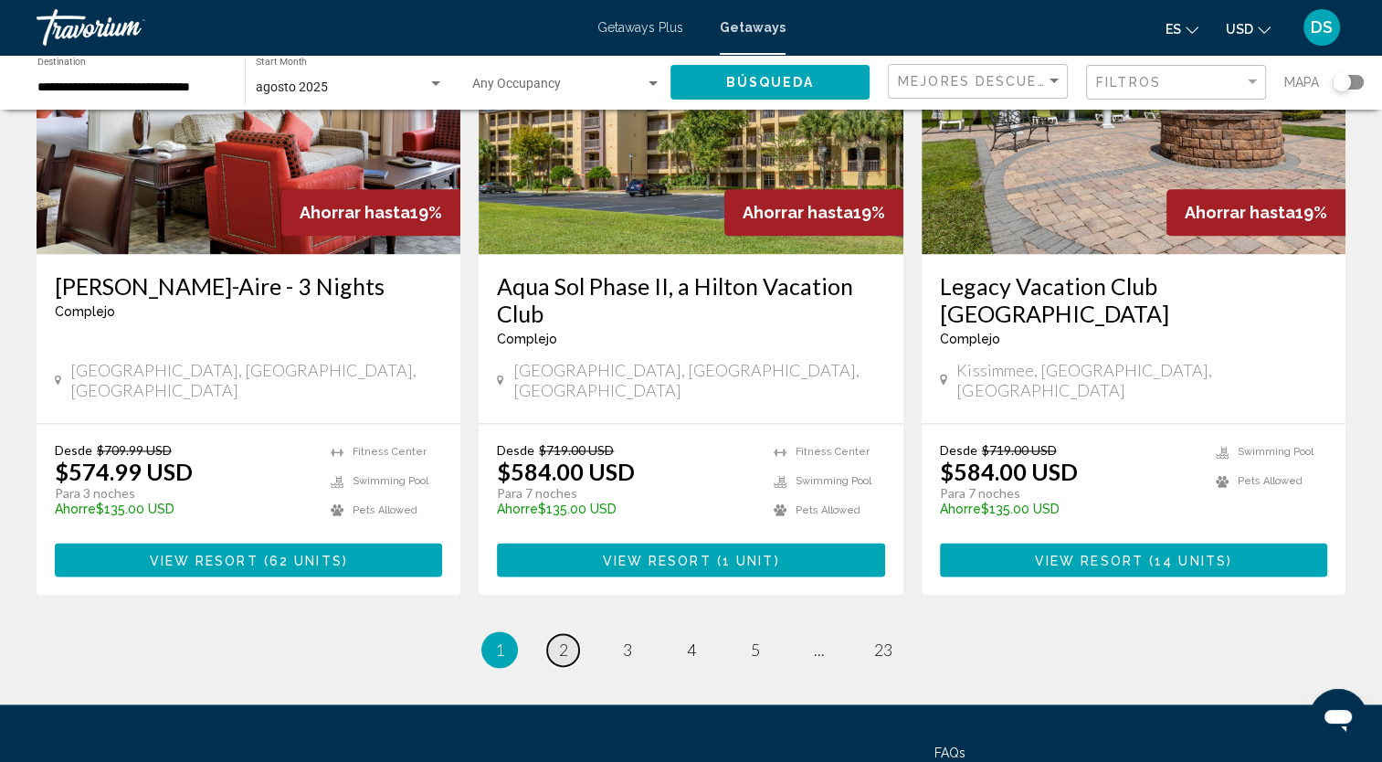
click at [564, 640] on span "2" at bounding box center [563, 650] width 9 height 20
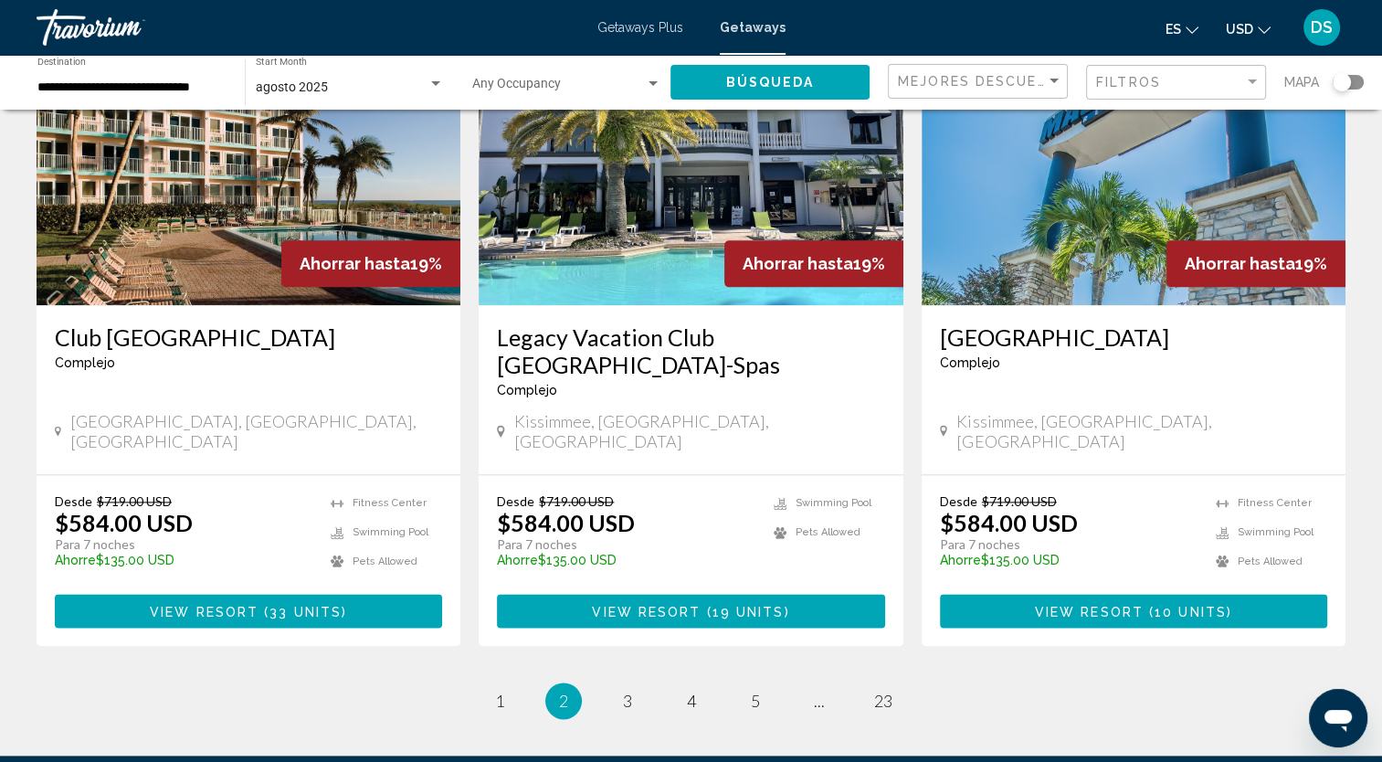
scroll to position [2284, 0]
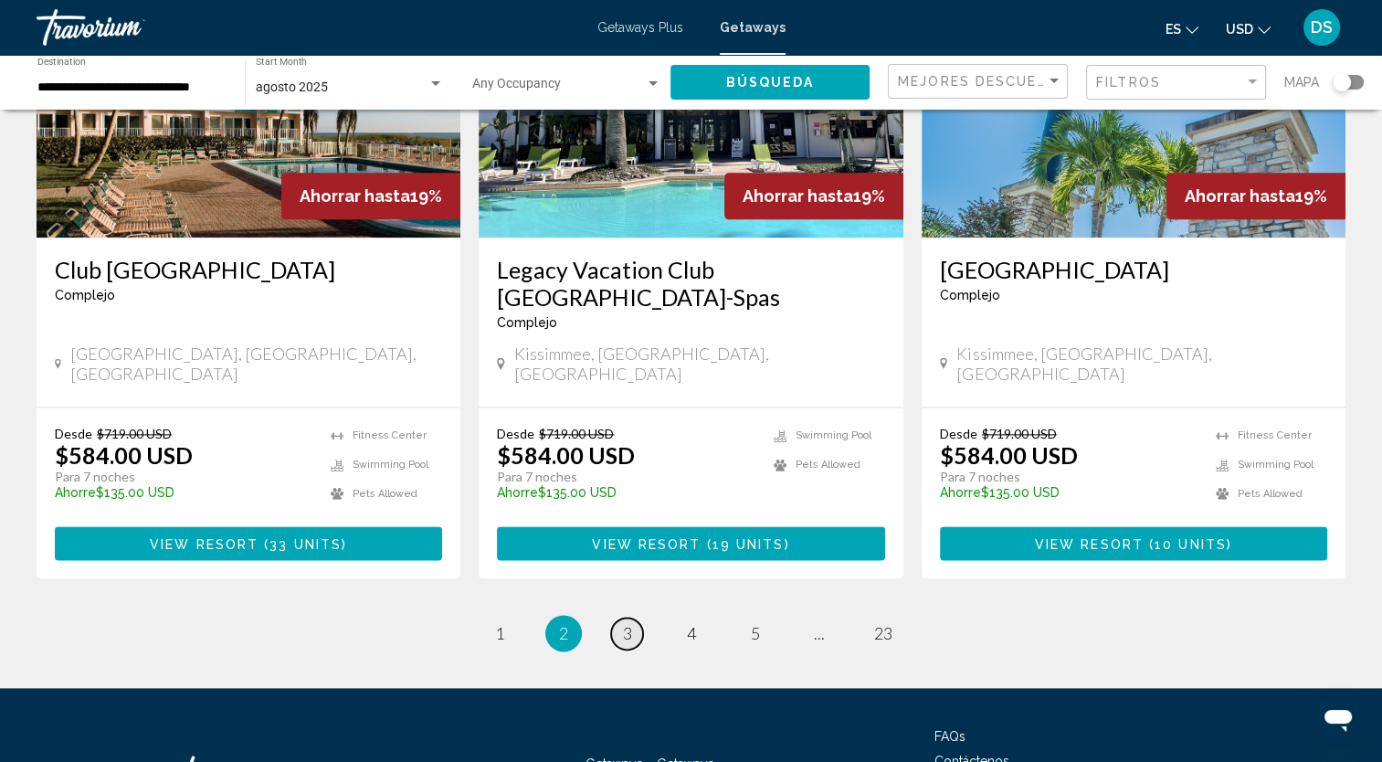
click at [628, 623] on span "3" at bounding box center [627, 633] width 9 height 20
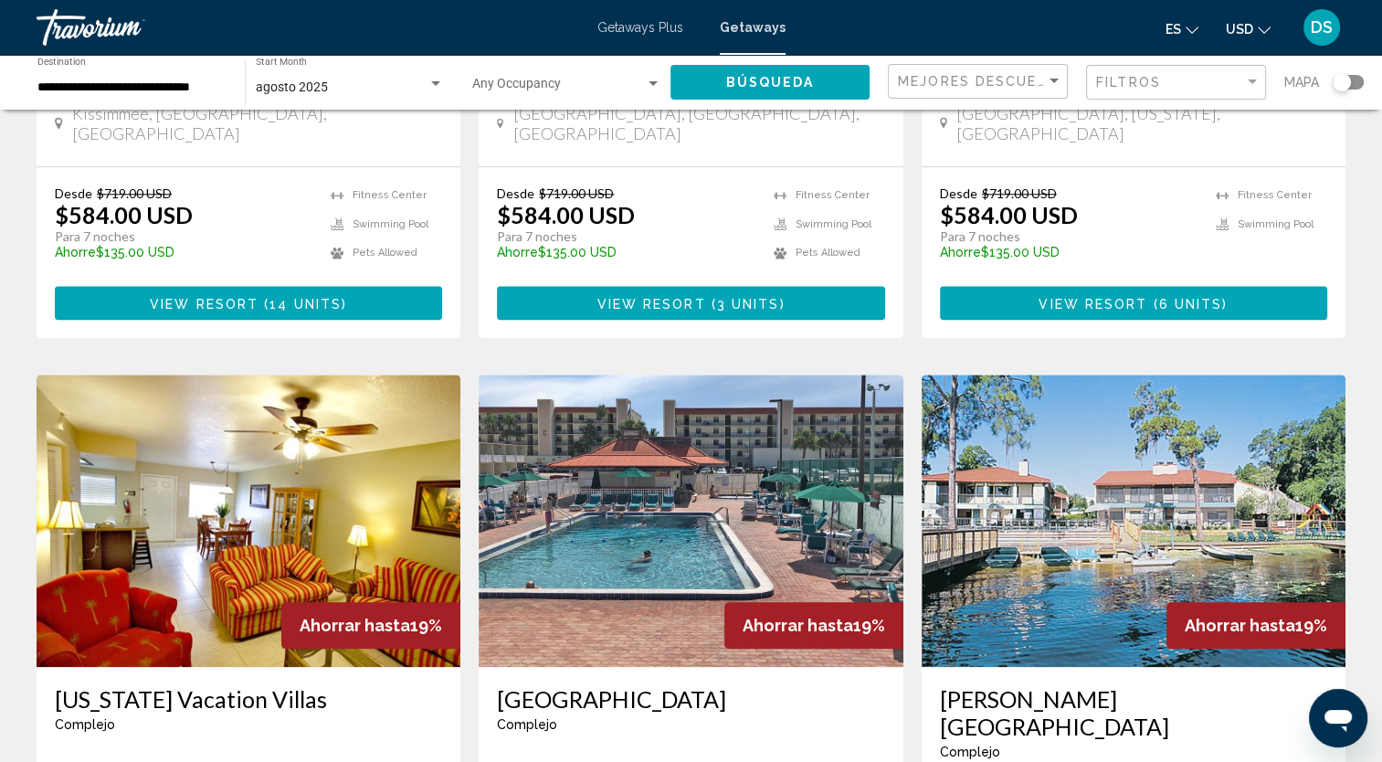
scroll to position [2193, 0]
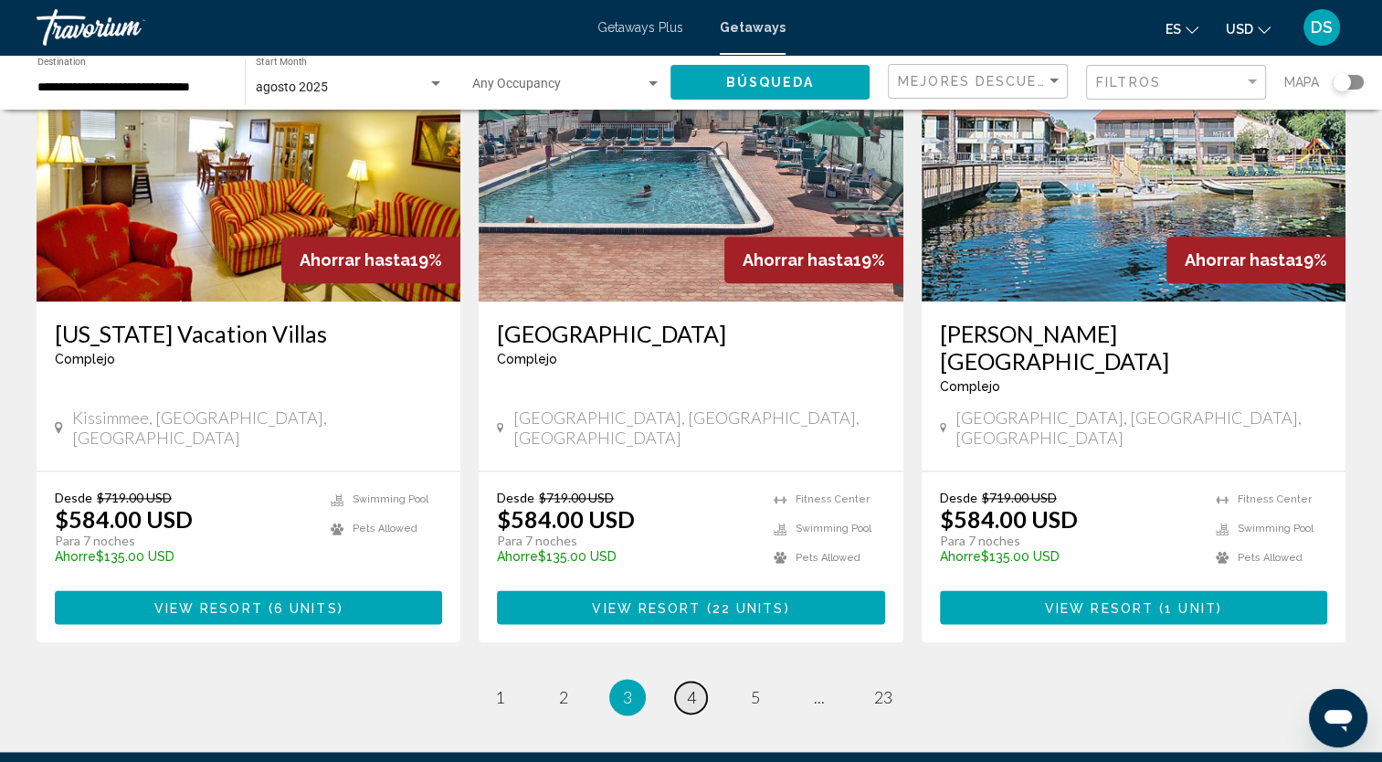
click at [687, 687] on span "4" at bounding box center [691, 697] width 9 height 20
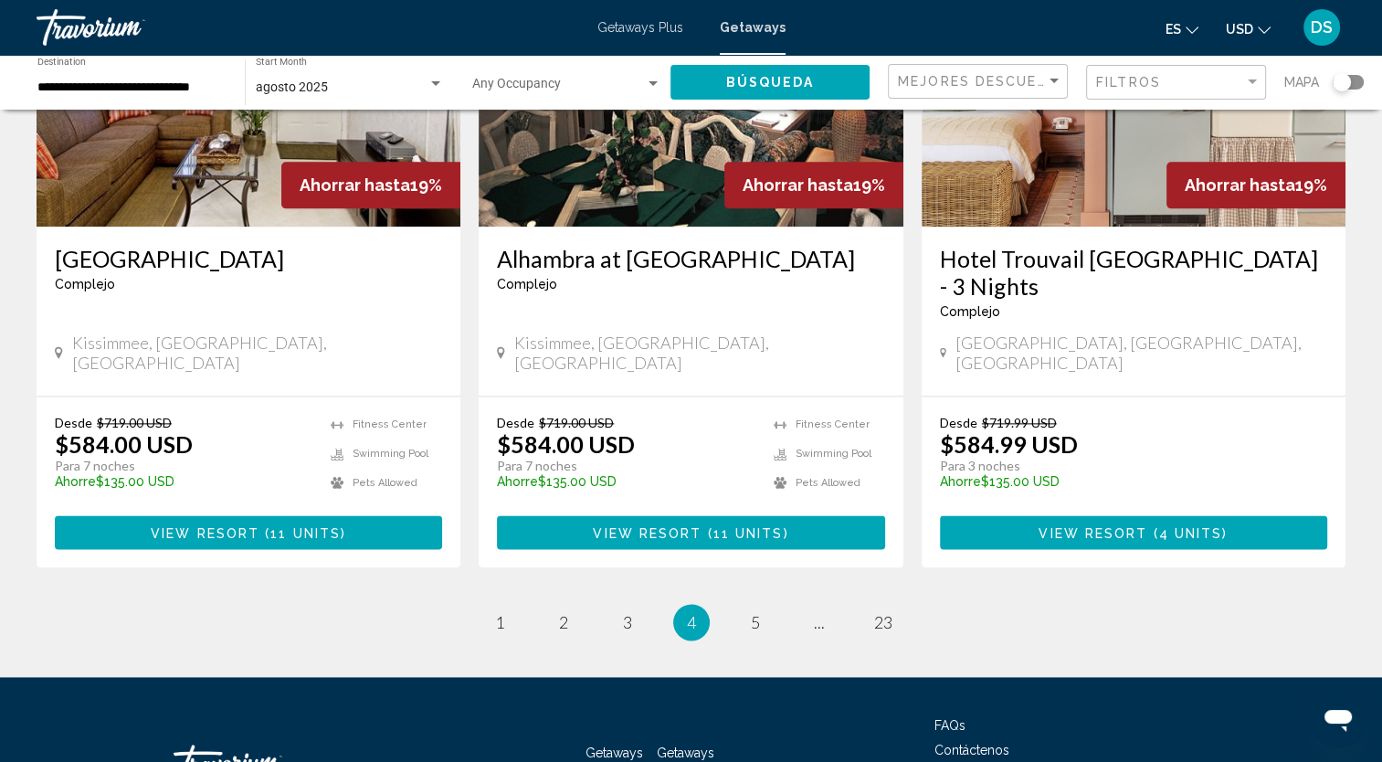
scroll to position [2240, 0]
click at [753, 612] on span "5" at bounding box center [755, 622] width 9 height 20
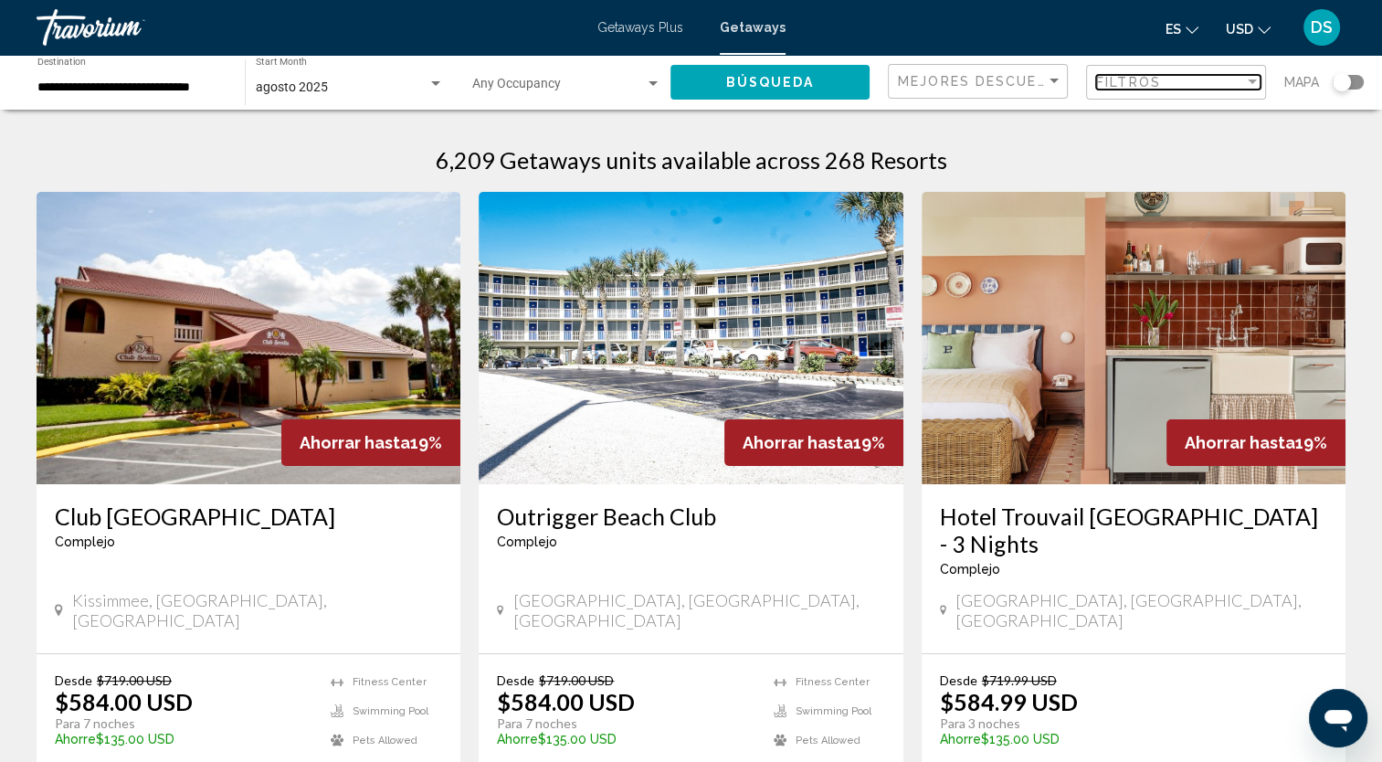
click at [1118, 82] on span "Filtros" at bounding box center [1128, 82] width 65 height 15
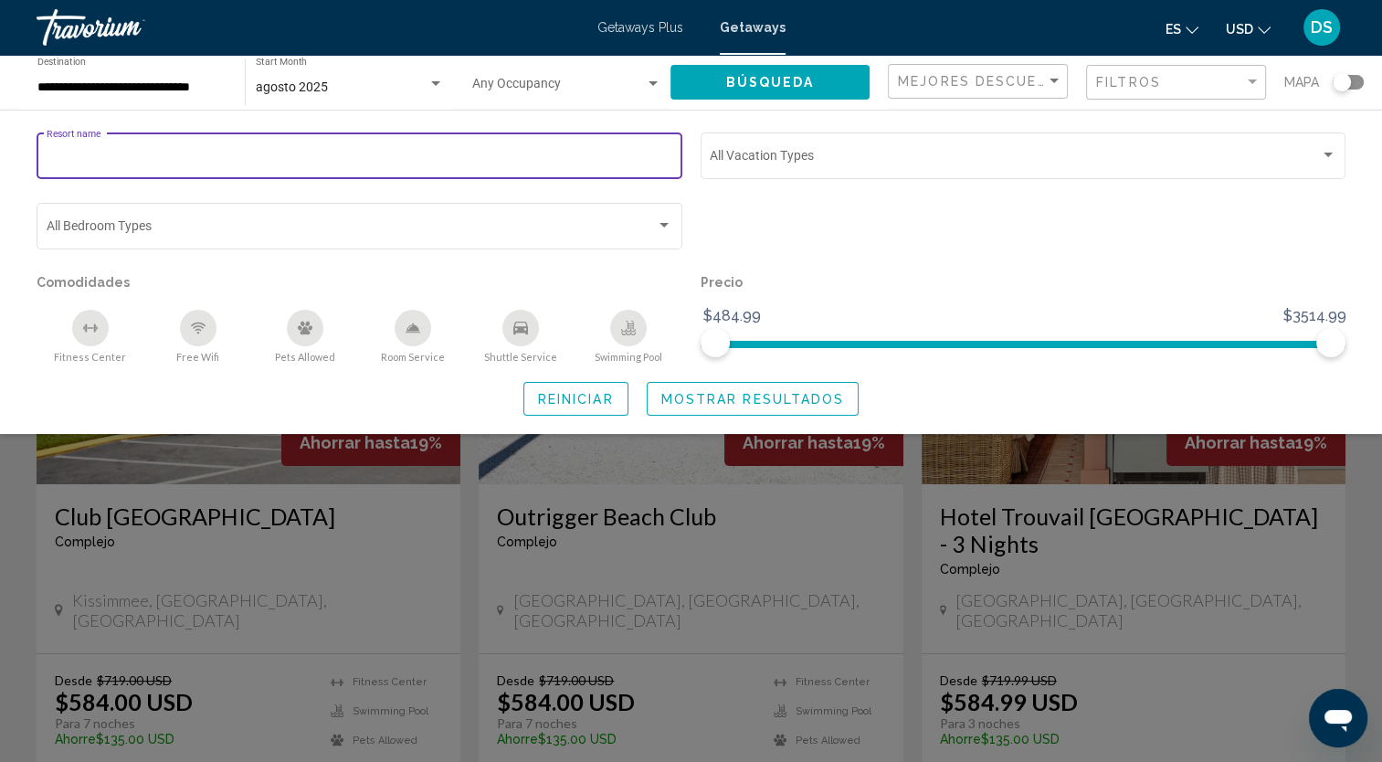
click at [175, 152] on input "Resort name" at bounding box center [360, 159] width 627 height 15
type input "**********"
click at [837, 79] on button "Búsqueda" at bounding box center [770, 82] width 199 height 34
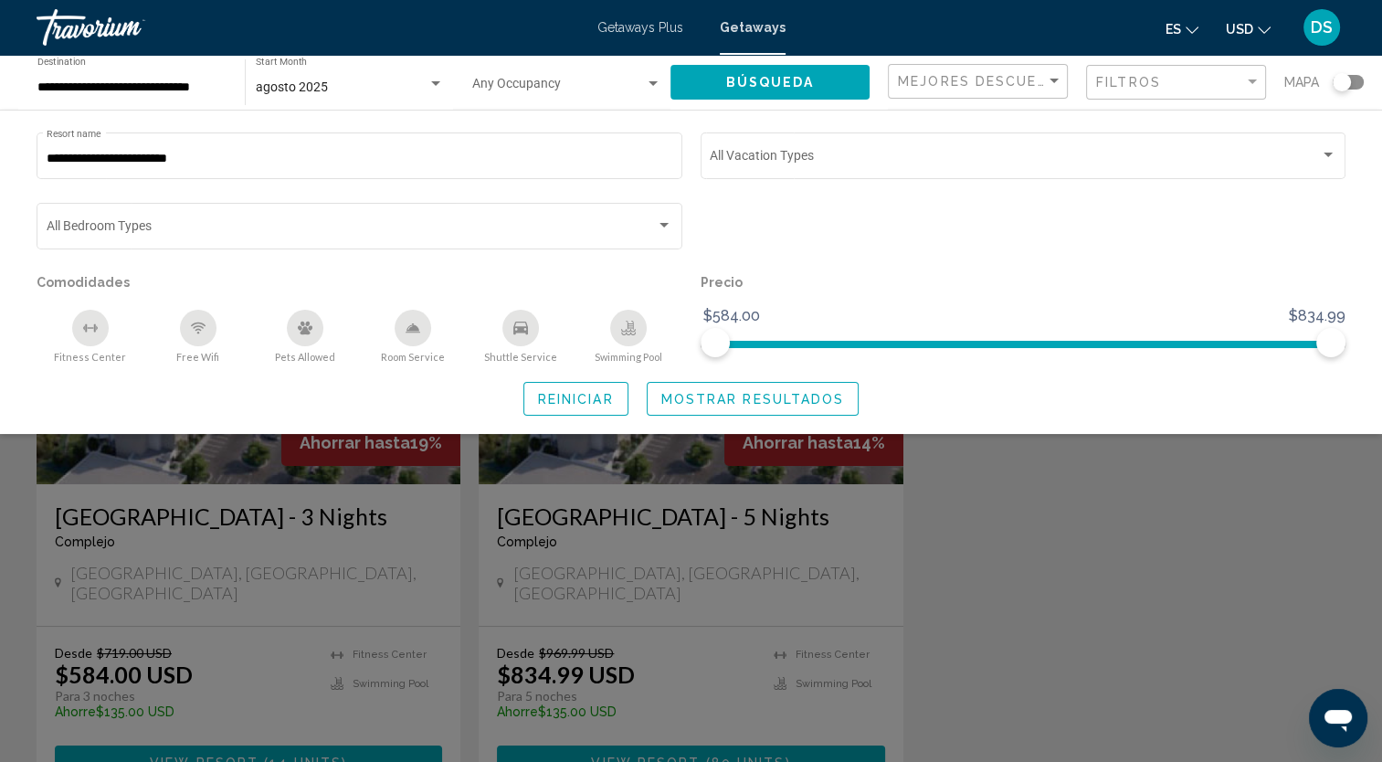
click at [297, 554] on div "Search widget" at bounding box center [691, 518] width 1382 height 488
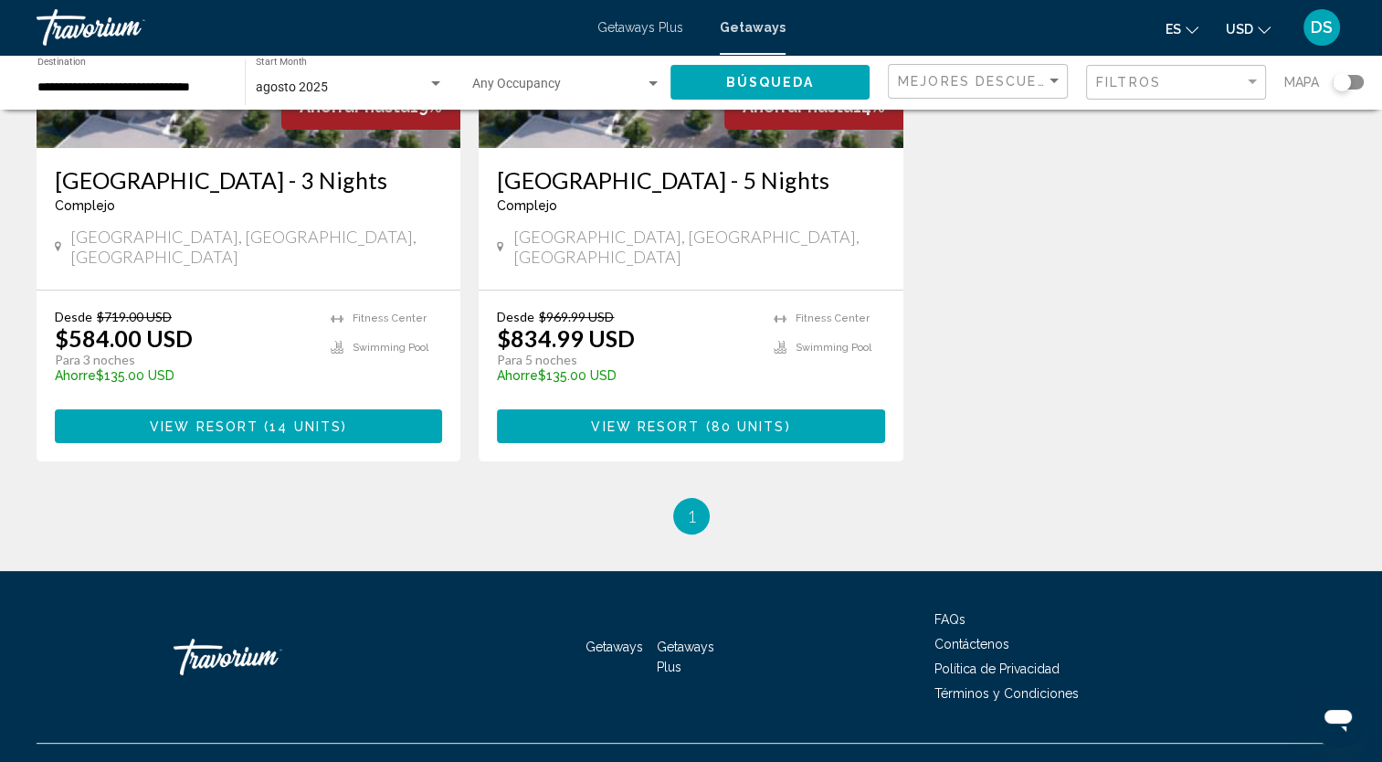
scroll to position [347, 0]
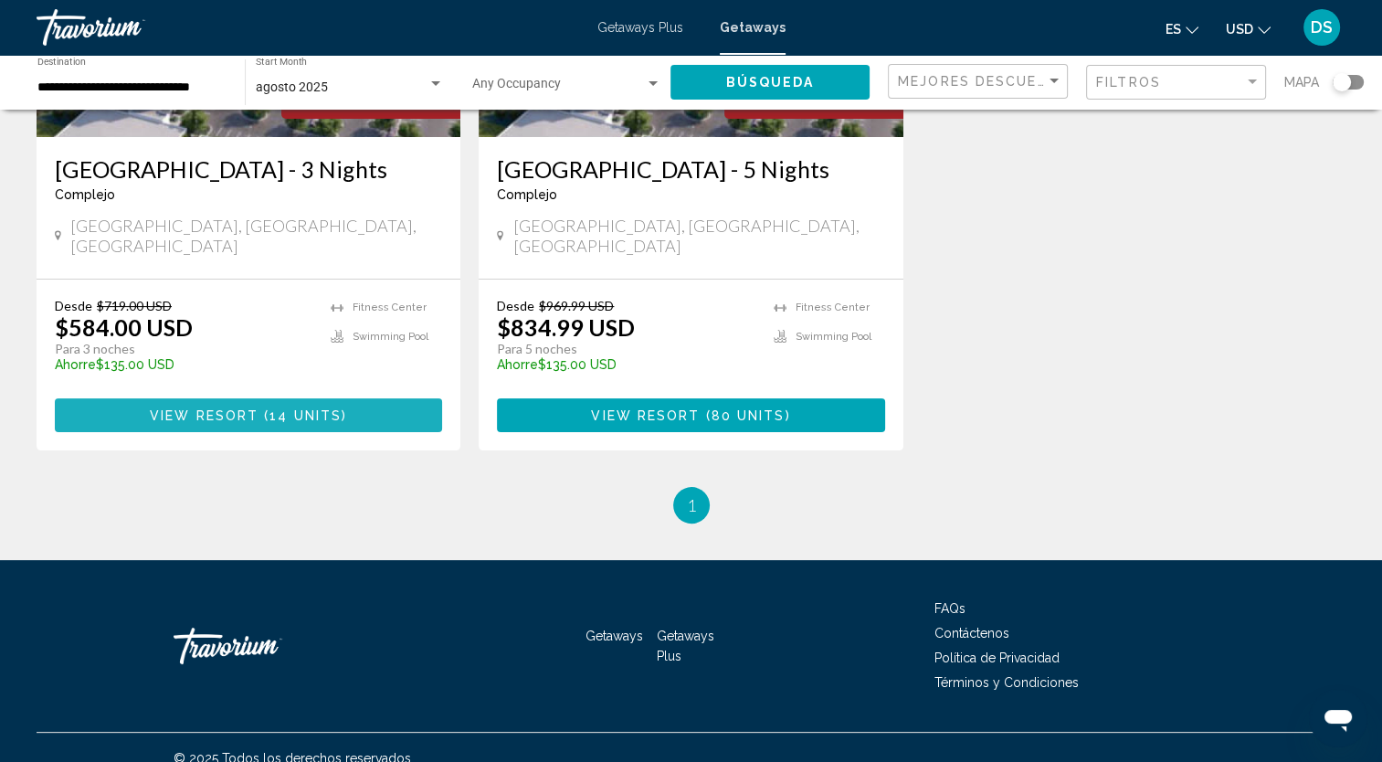
click at [273, 408] on span "14 units" at bounding box center [306, 415] width 72 height 15
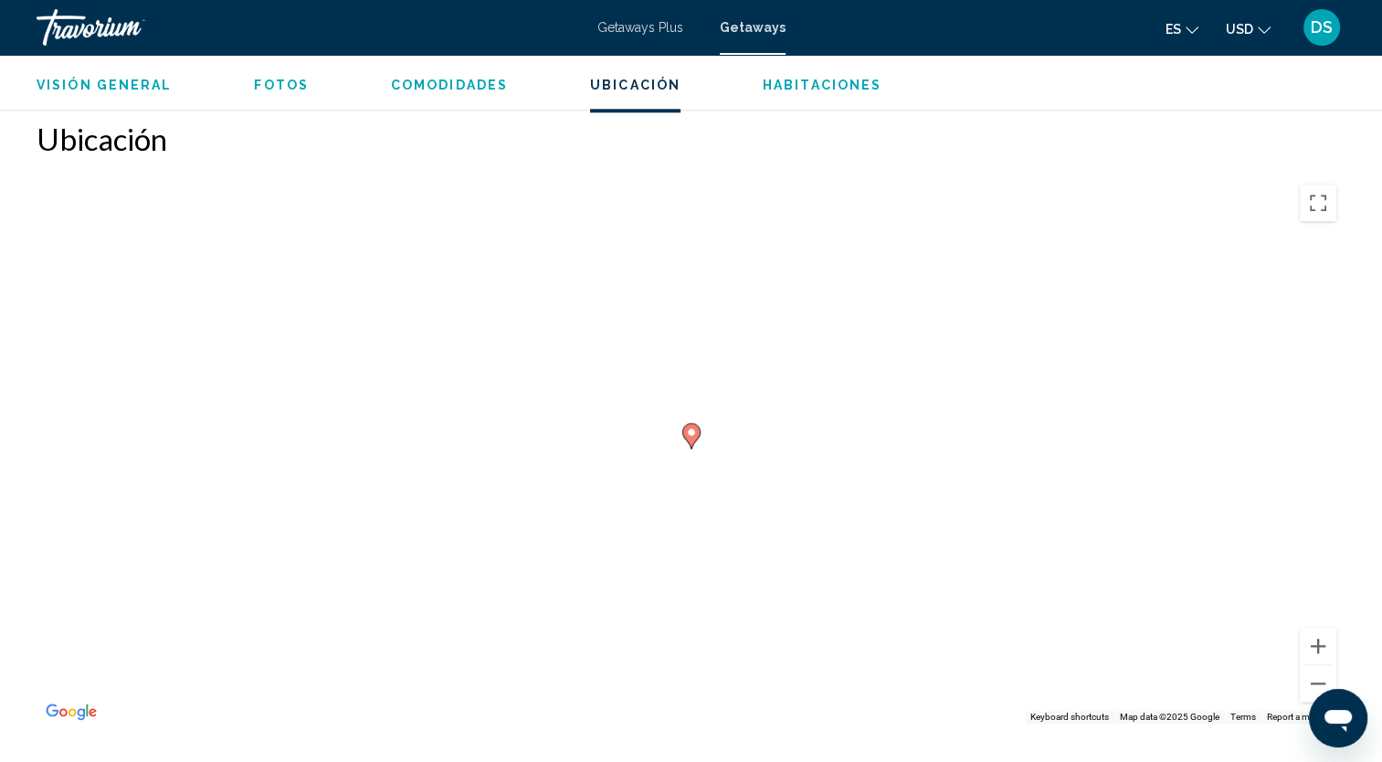
scroll to position [2010, 0]
